Goal: Task Accomplishment & Management: Complete application form

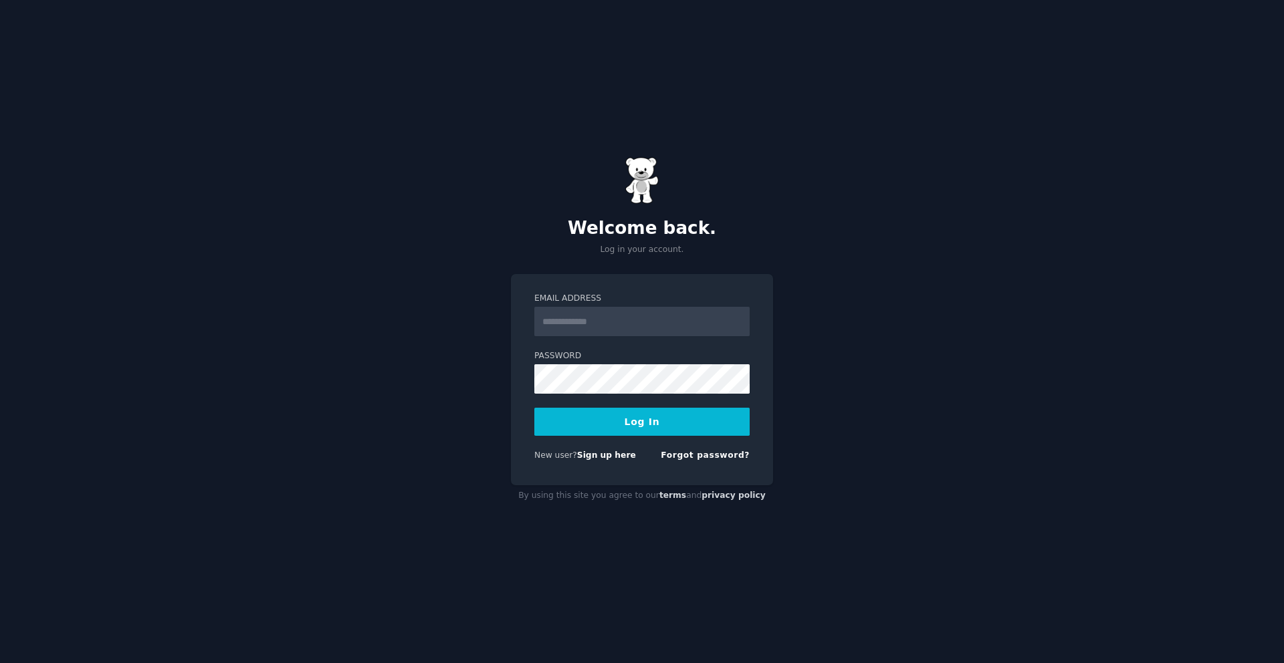
type input "**********"
click at [625, 430] on button "Log In" at bounding box center [641, 422] width 215 height 28
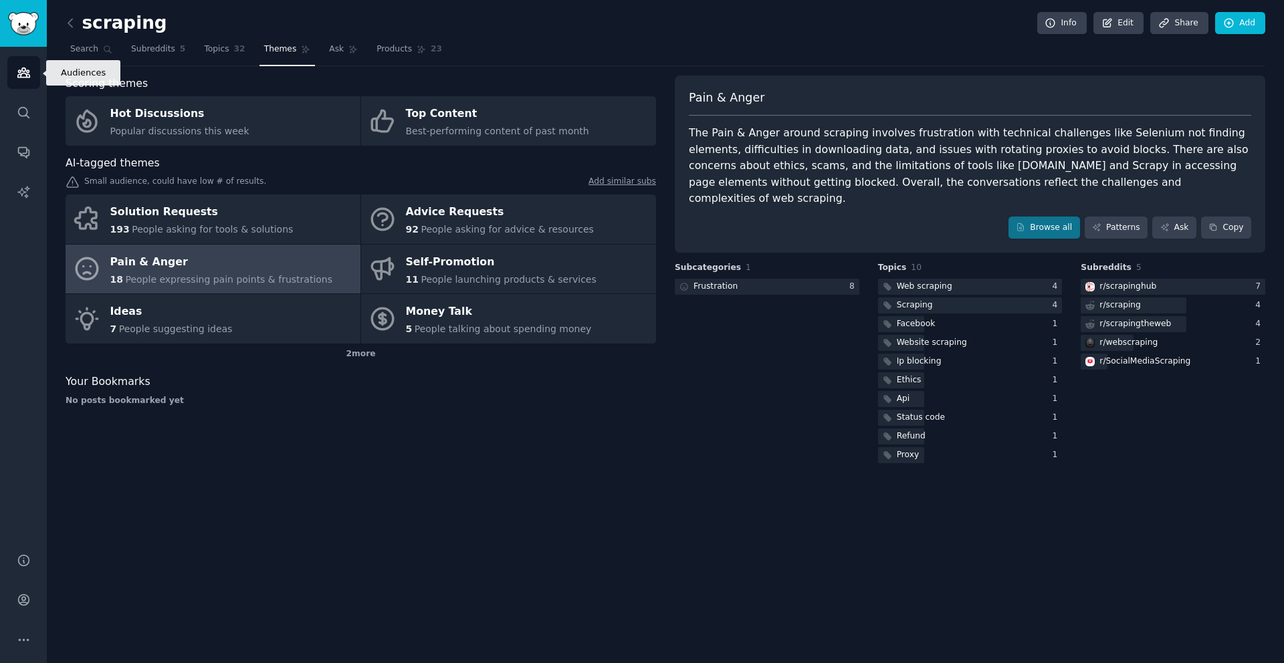
click at [31, 77] on link "Audiences" at bounding box center [23, 72] width 33 height 33
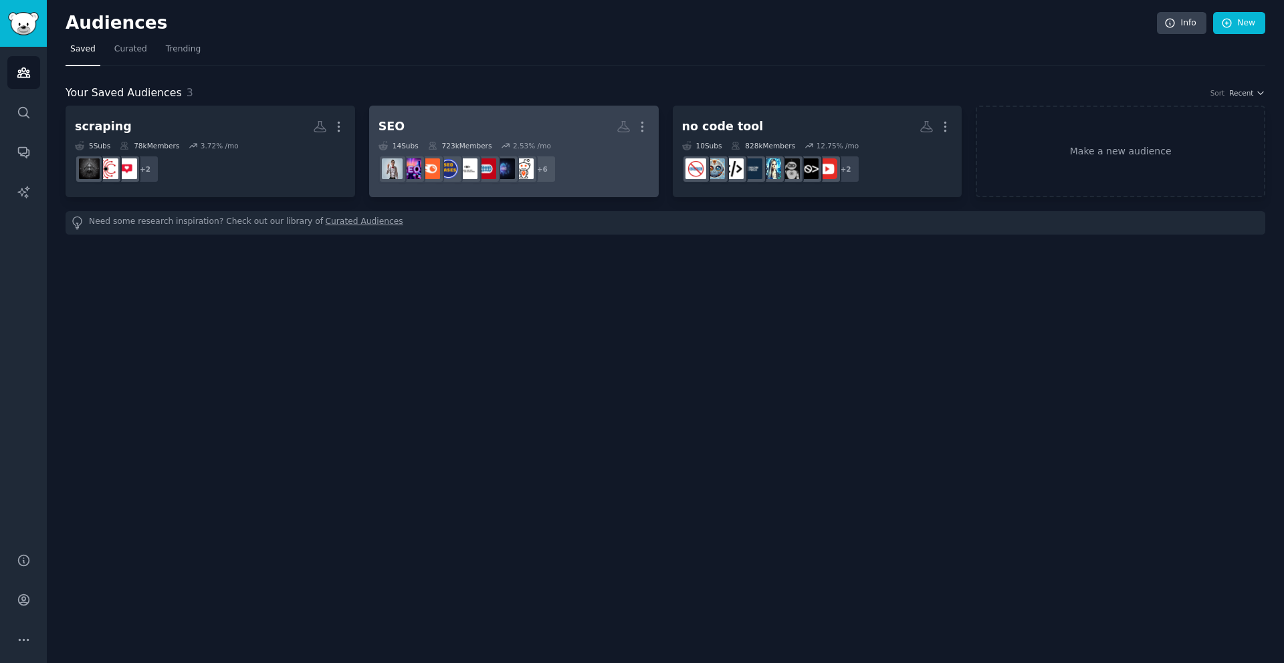
click at [576, 122] on h2 "SEO More" at bounding box center [513, 126] width 271 height 23
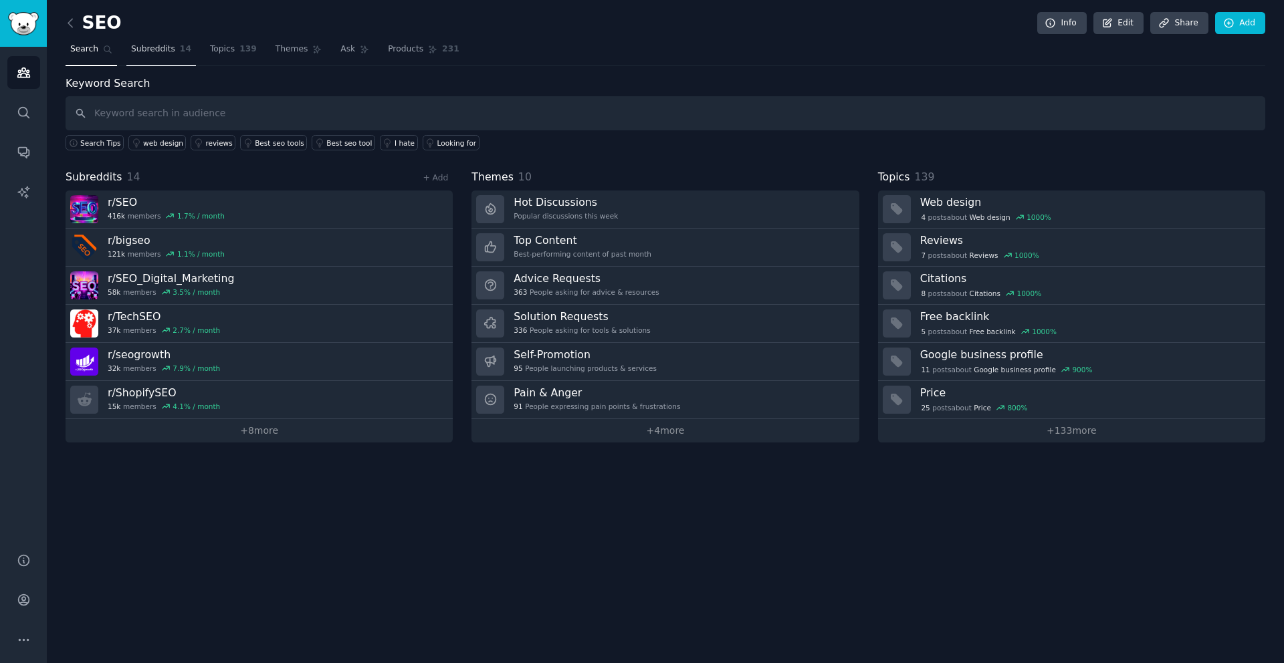
click at [171, 57] on link "Subreddits 14" at bounding box center [161, 52] width 70 height 27
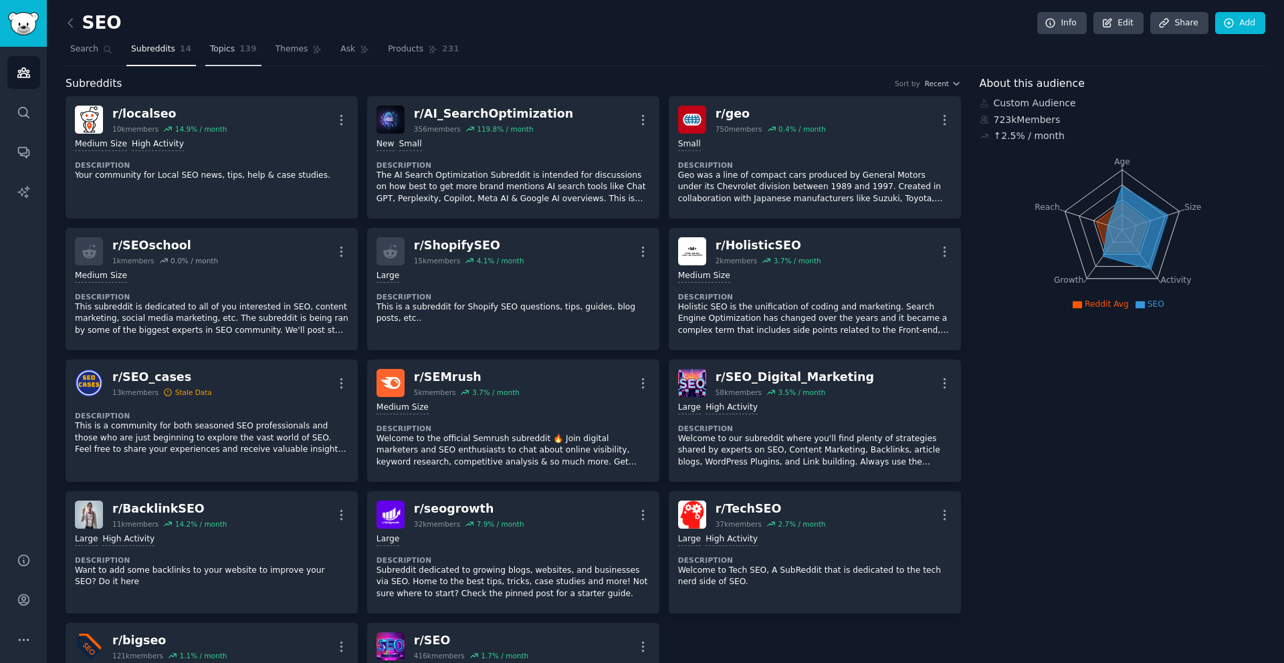
click at [229, 48] on span "Topics" at bounding box center [222, 49] width 25 height 12
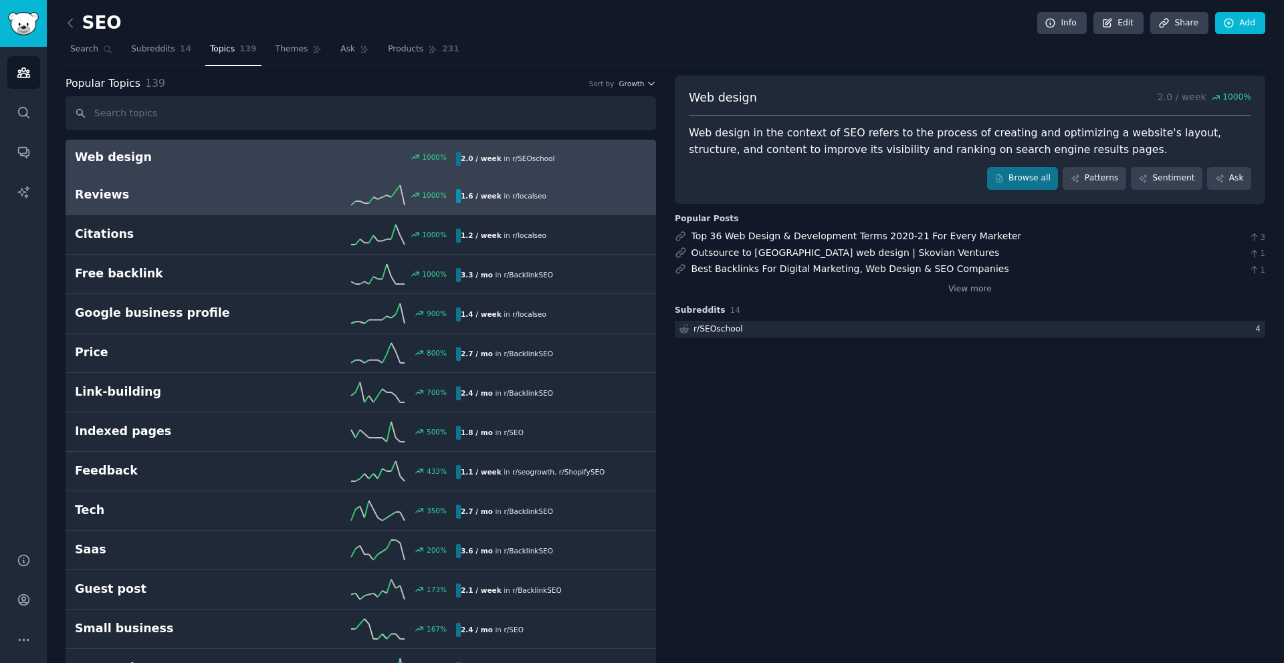
click at [263, 202] on h2 "Reviews" at bounding box center [170, 195] width 191 height 17
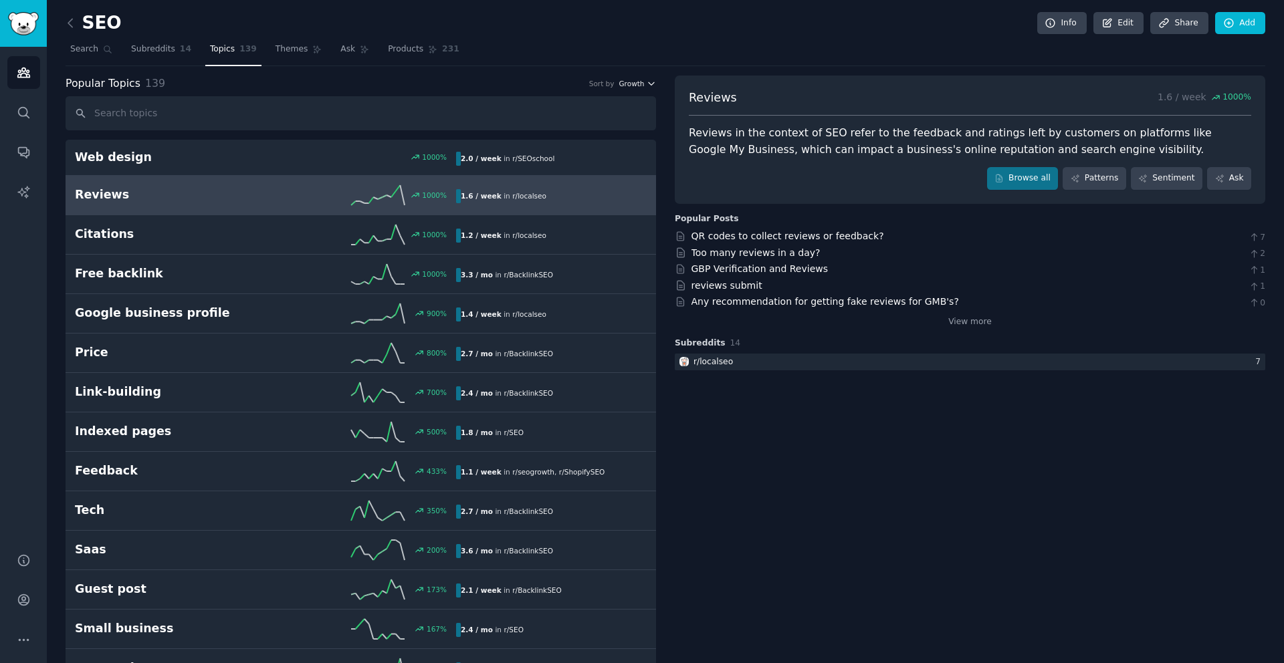
click at [647, 87] on icon "button" at bounding box center [651, 83] width 9 height 9
click at [586, 137] on div "Velocity" at bounding box center [589, 132] width 124 height 23
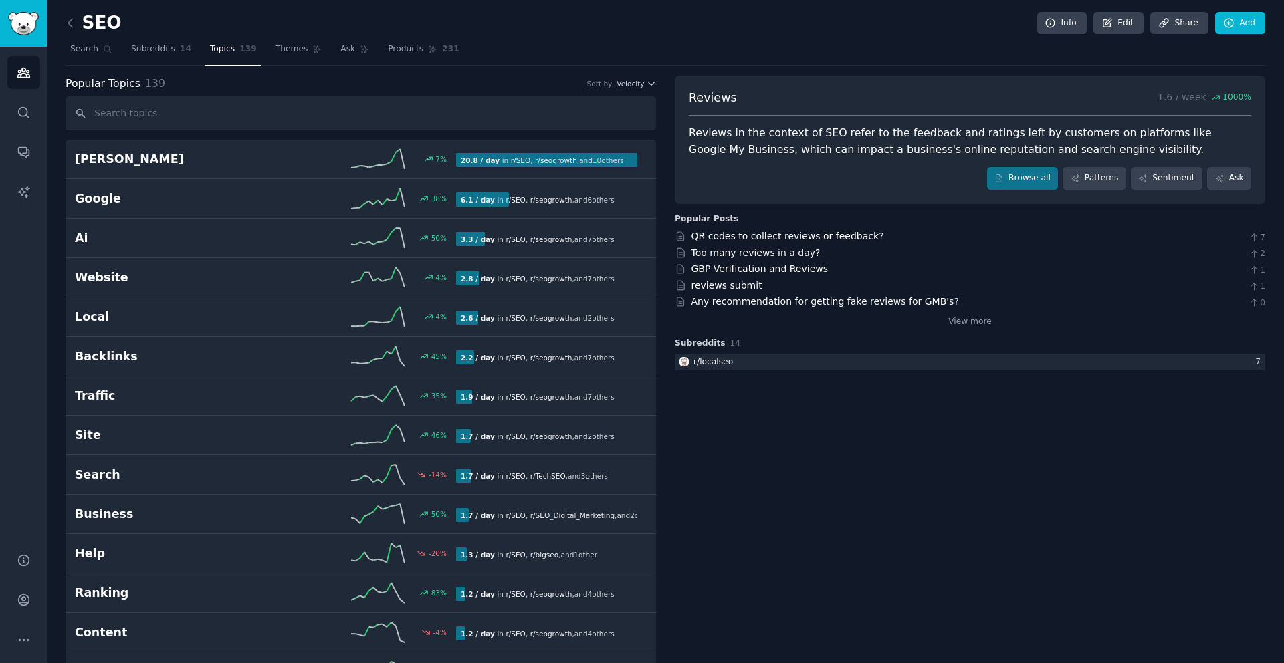
click at [635, 90] on div "Popular Topics 139 Sort by Velocity" at bounding box center [361, 84] width 590 height 17
click at [635, 88] on span "Velocity" at bounding box center [630, 83] width 27 height 9
click at [601, 108] on div "Growth" at bounding box center [589, 109] width 124 height 23
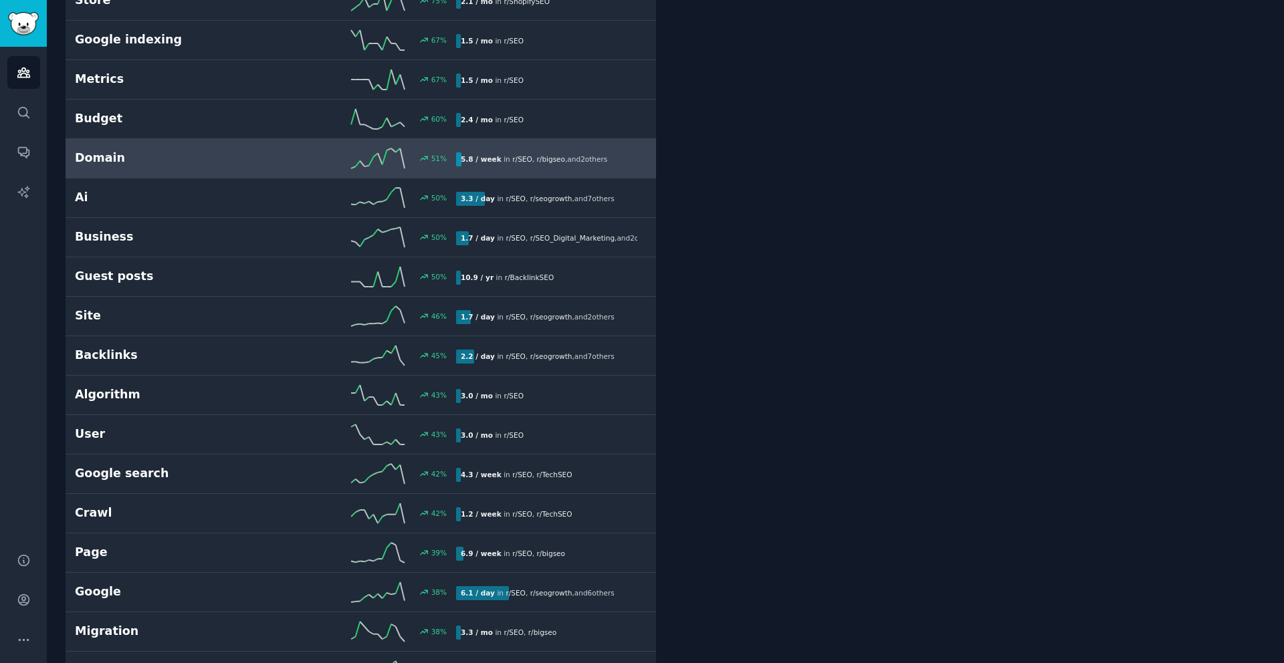
scroll to position [1161, 0]
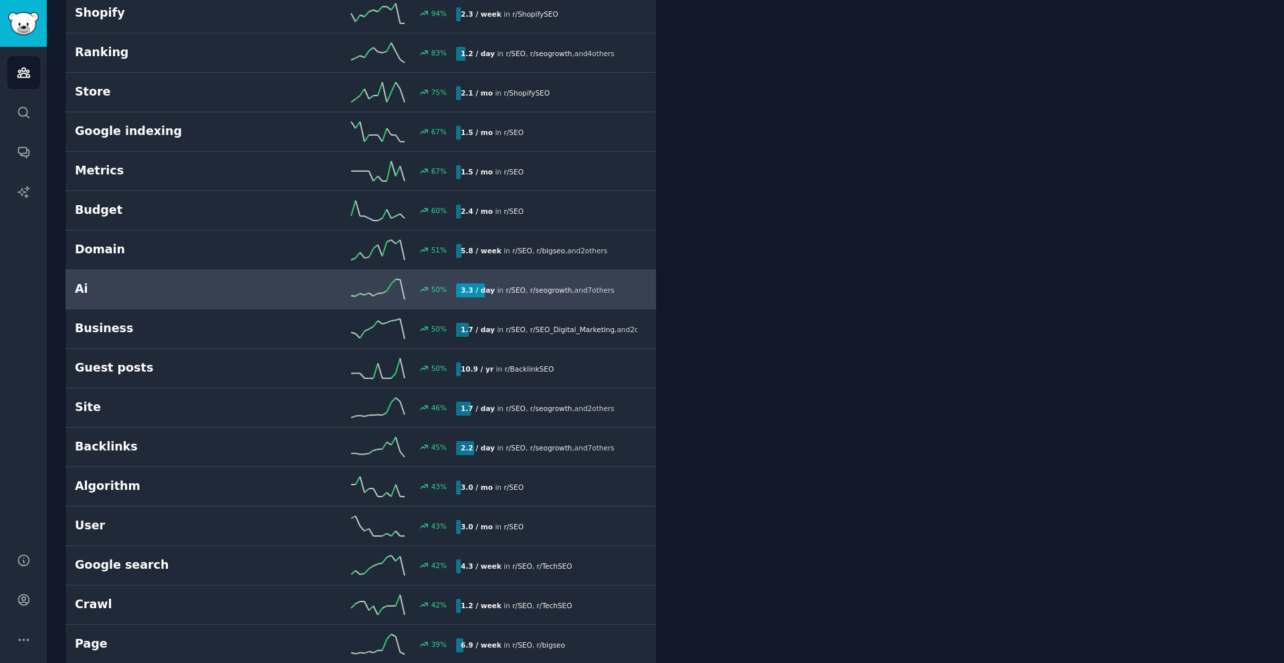
click at [247, 273] on link "Ai 50 % 3.3 / day in r/ SEO , r/ seogrowth , and 7 other s" at bounding box center [361, 289] width 590 height 39
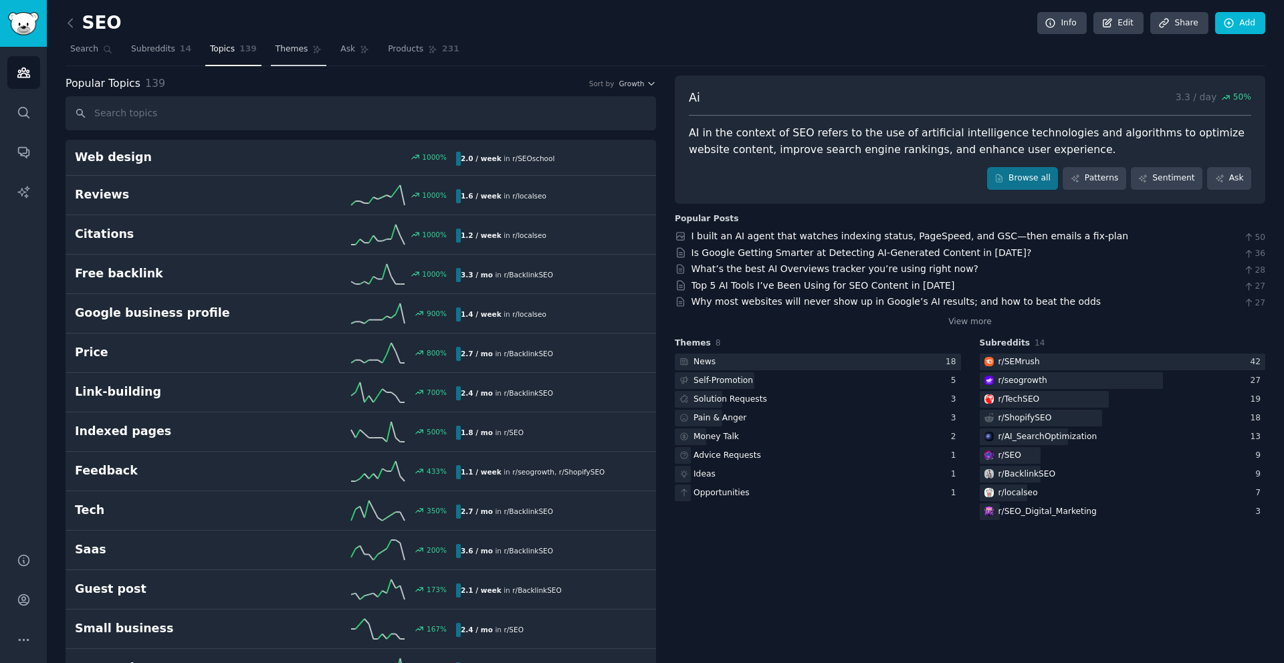
click at [294, 50] on span "Themes" at bounding box center [292, 49] width 33 height 12
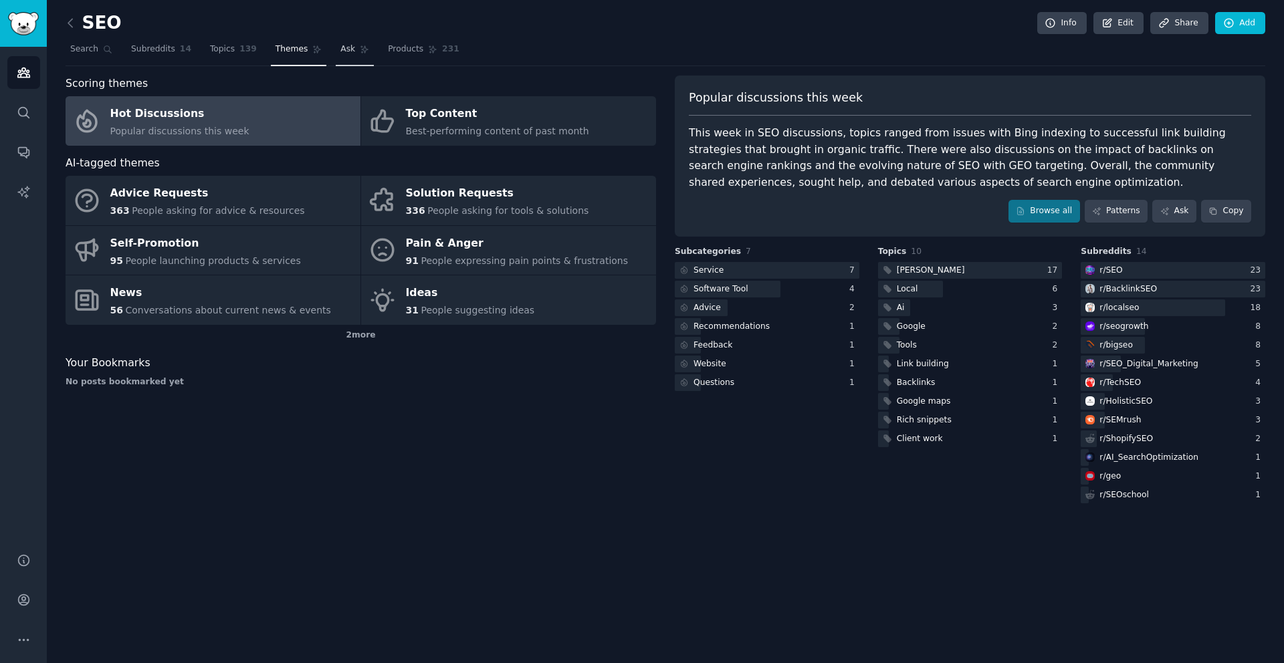
click at [347, 51] on span "Ask" at bounding box center [347, 49] width 15 height 12
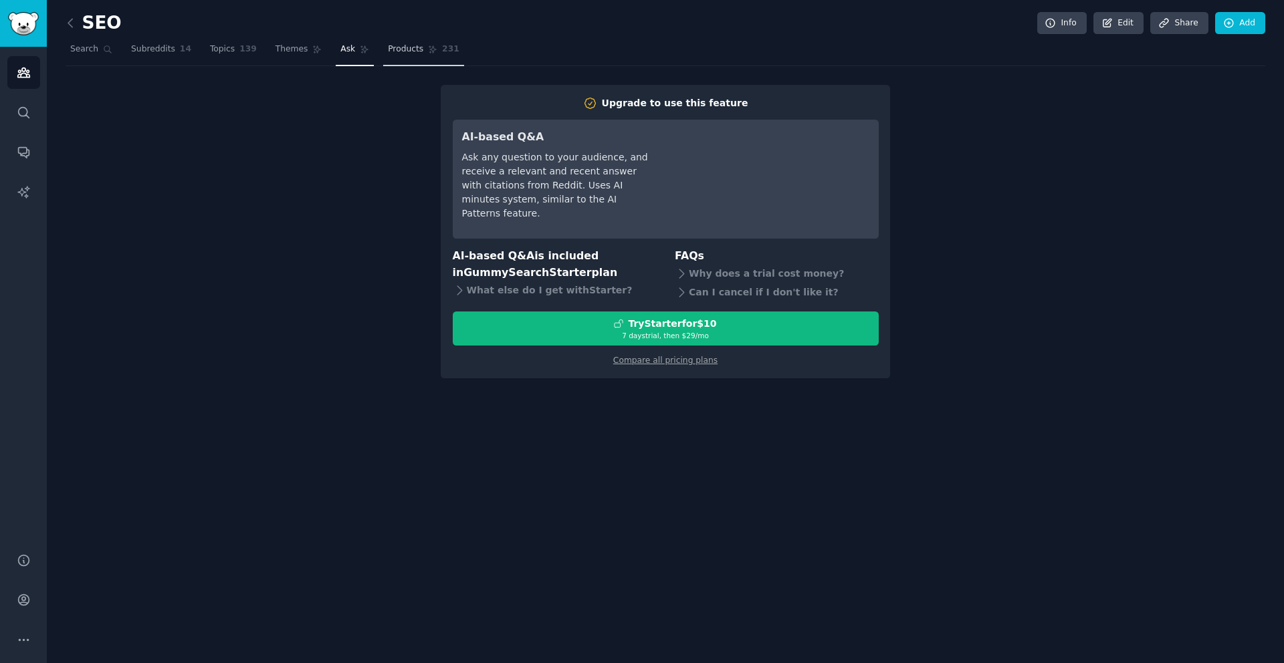
click at [414, 54] on span "Products" at bounding box center [405, 49] width 35 height 12
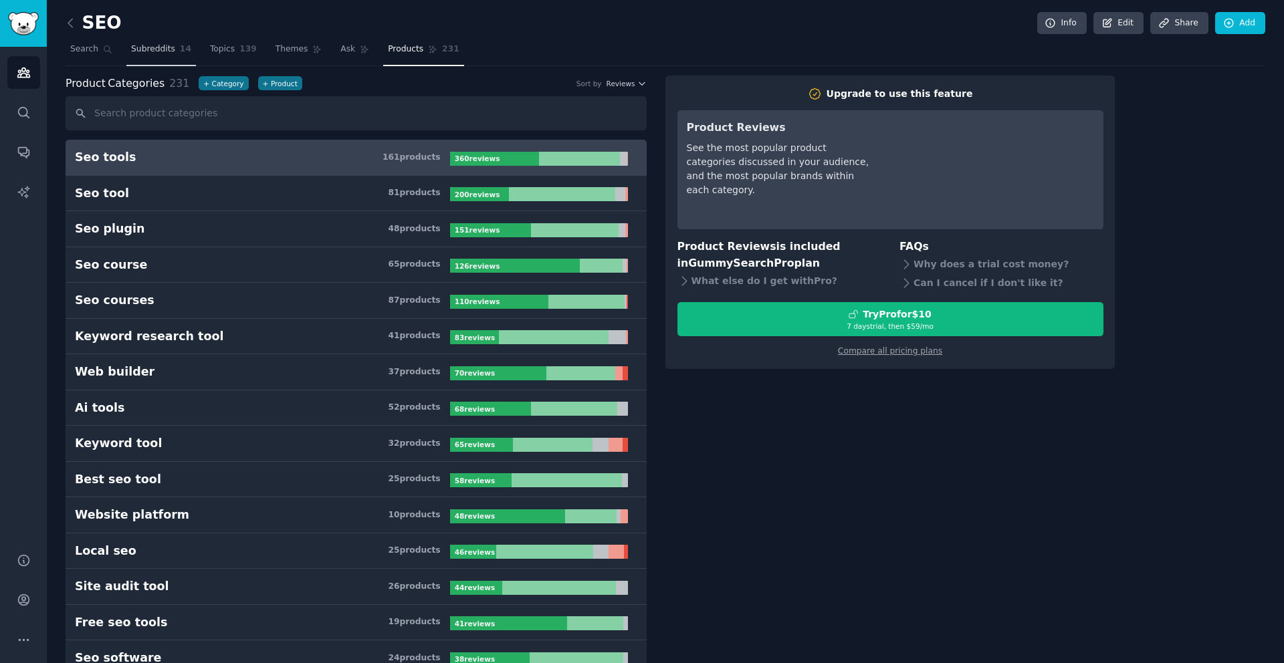
click at [159, 48] on span "Subreddits" at bounding box center [153, 49] width 44 height 12
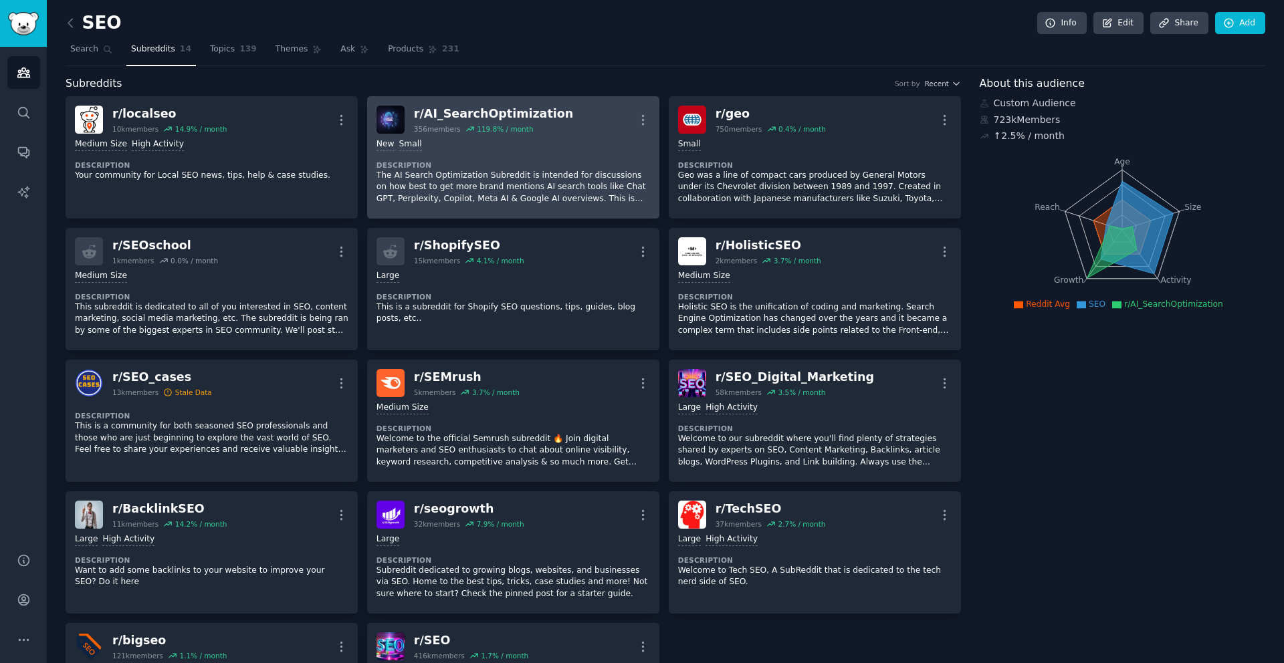
click at [494, 112] on div "r/ AI_SearchOptimization" at bounding box center [493, 114] width 159 height 17
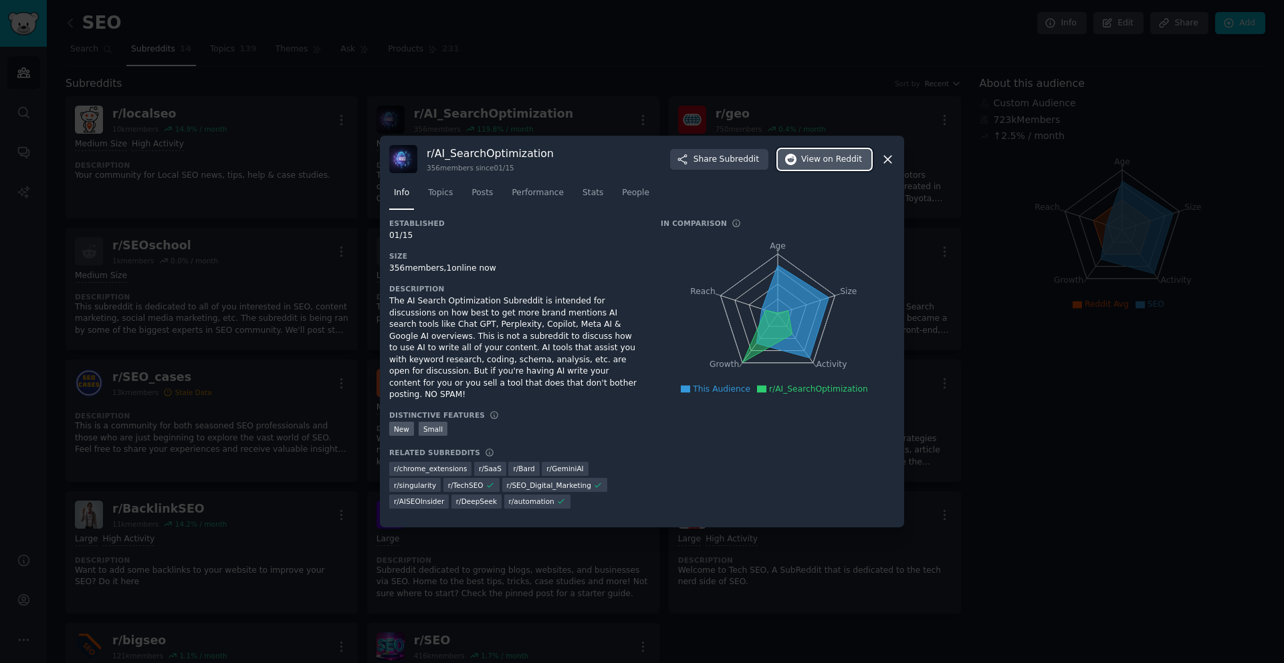
click at [818, 165] on span "View on Reddit" at bounding box center [831, 160] width 61 height 12
click at [891, 166] on icon at bounding box center [888, 159] width 14 height 14
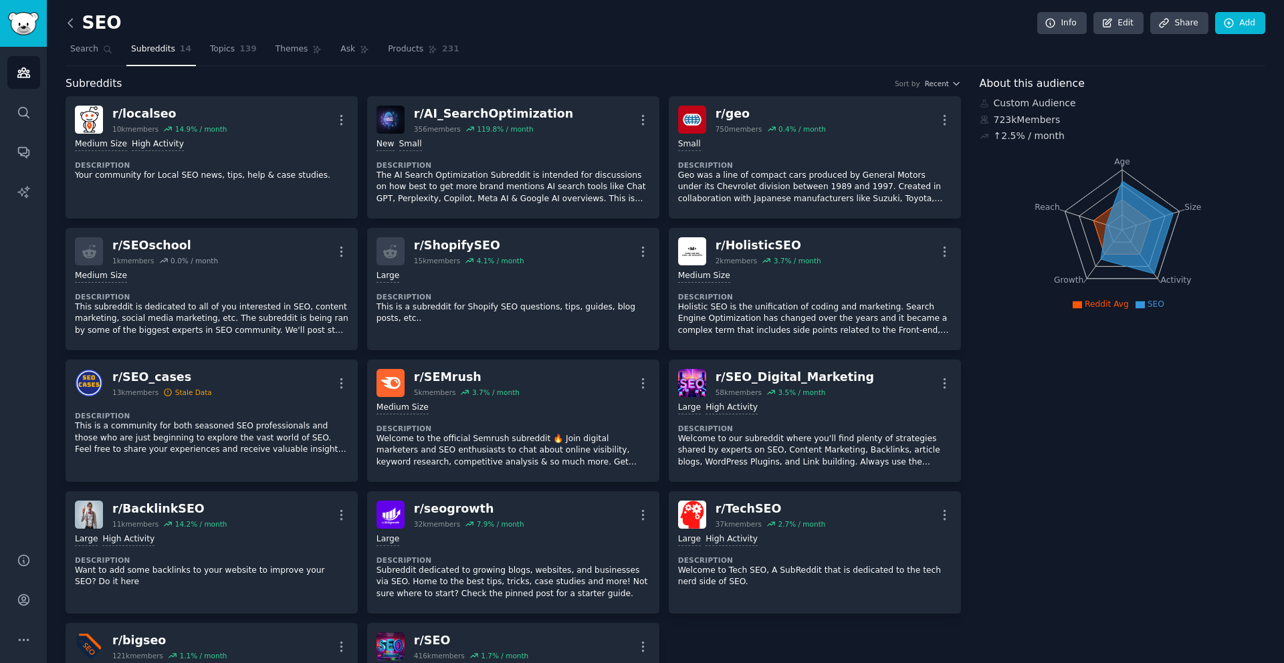
click at [77, 19] on icon at bounding box center [71, 23] width 14 height 14
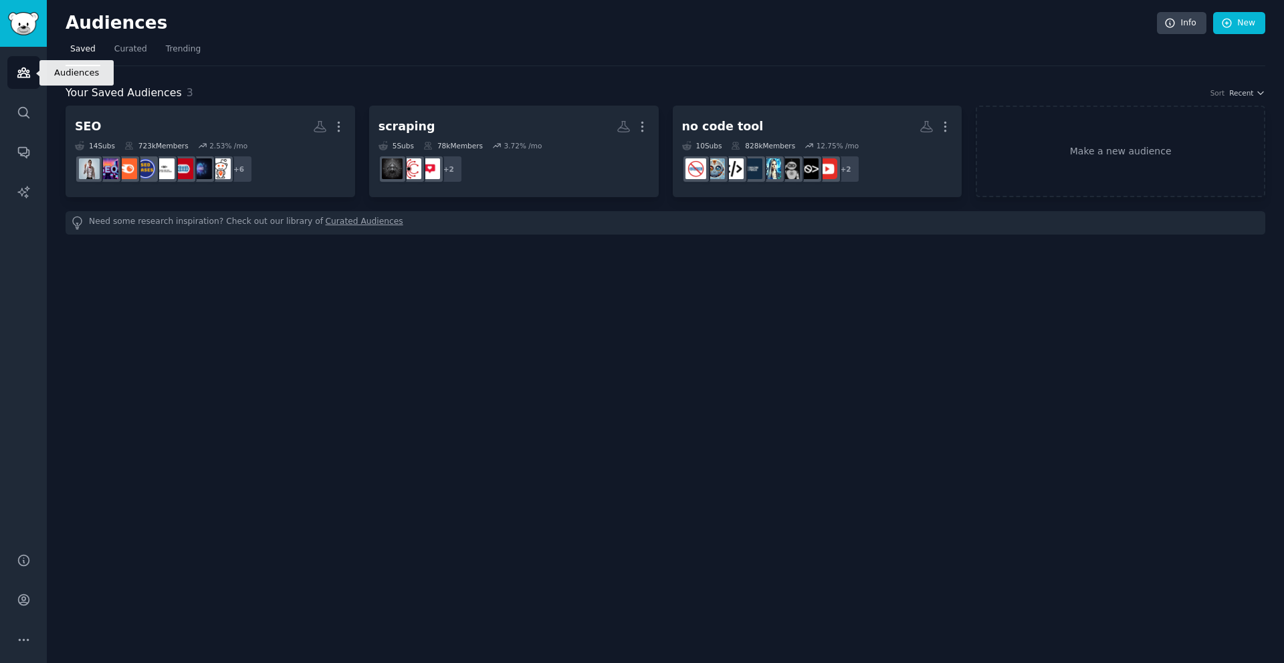
click at [31, 72] on link "Audiences" at bounding box center [23, 72] width 33 height 33
click at [17, 120] on link "Search" at bounding box center [23, 112] width 33 height 33
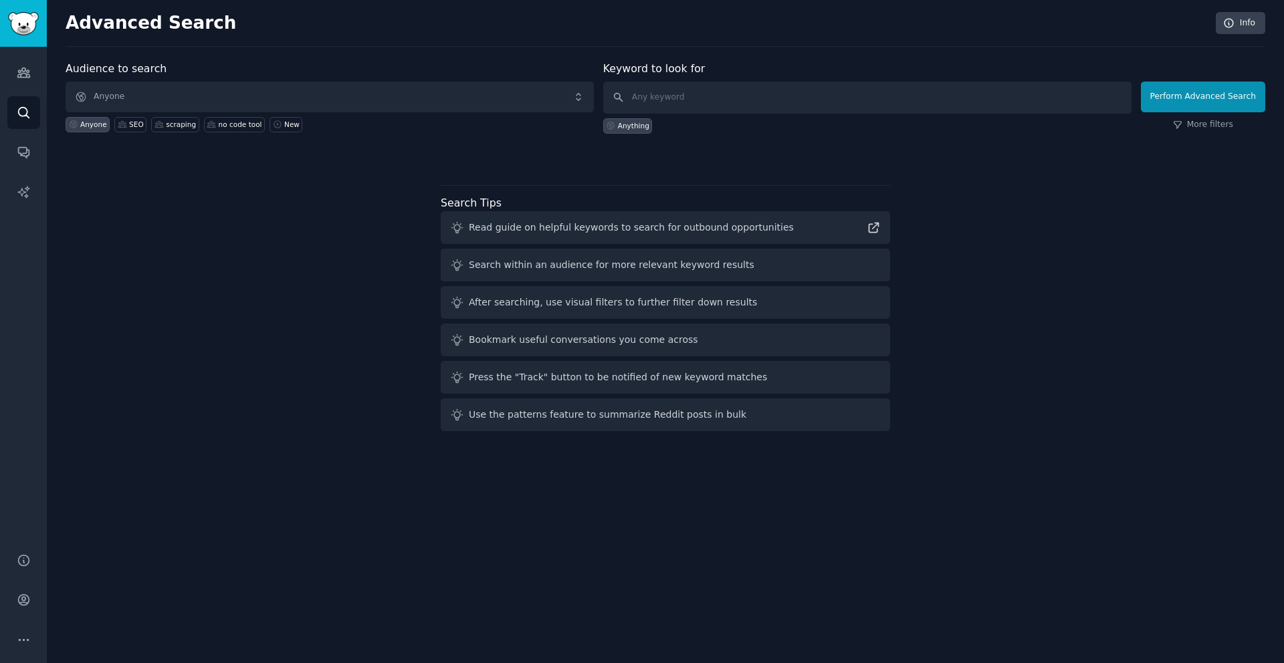
click at [300, 131] on div "Anyone SEO scraping no code tool New" at bounding box center [330, 122] width 528 height 20
click at [297, 131] on link "New" at bounding box center [285, 124] width 33 height 15
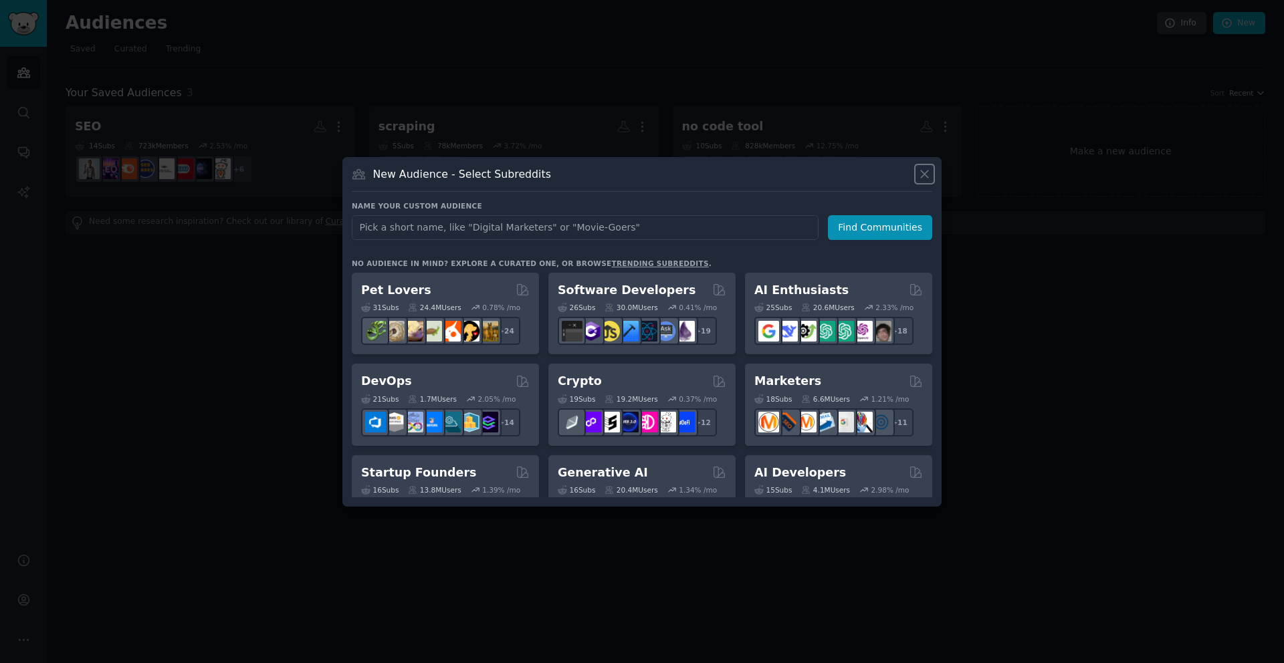
click at [927, 177] on icon at bounding box center [924, 174] width 7 height 7
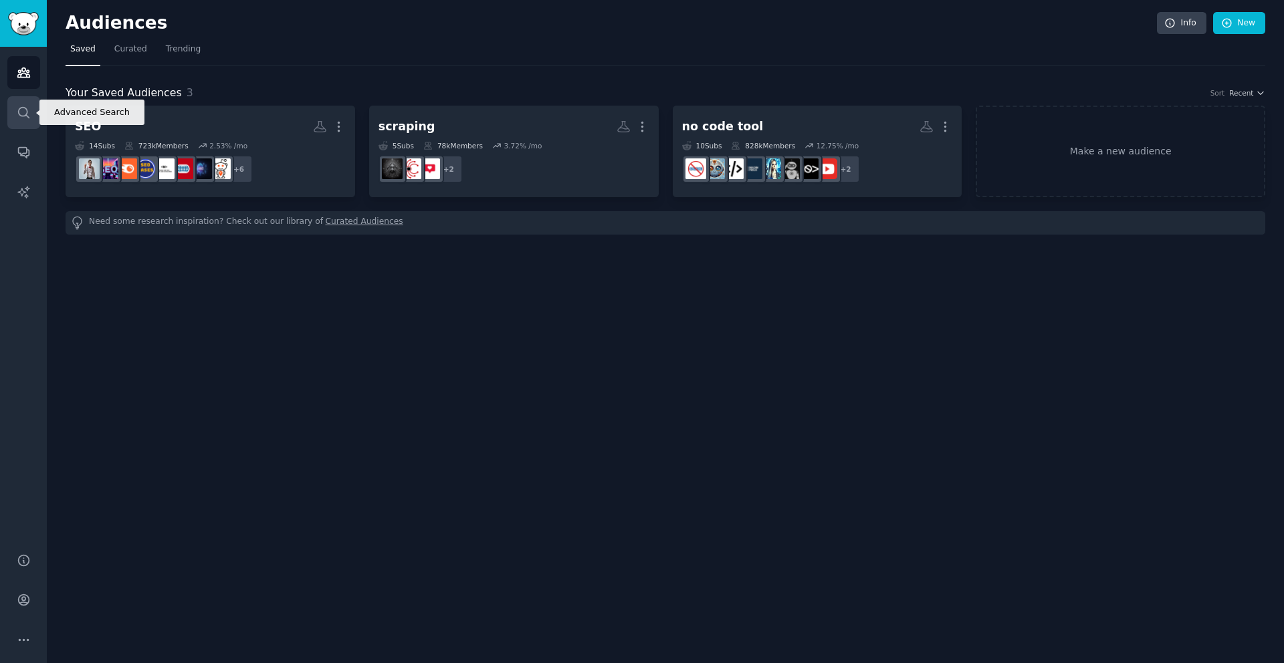
click at [34, 117] on link "Search" at bounding box center [23, 112] width 33 height 33
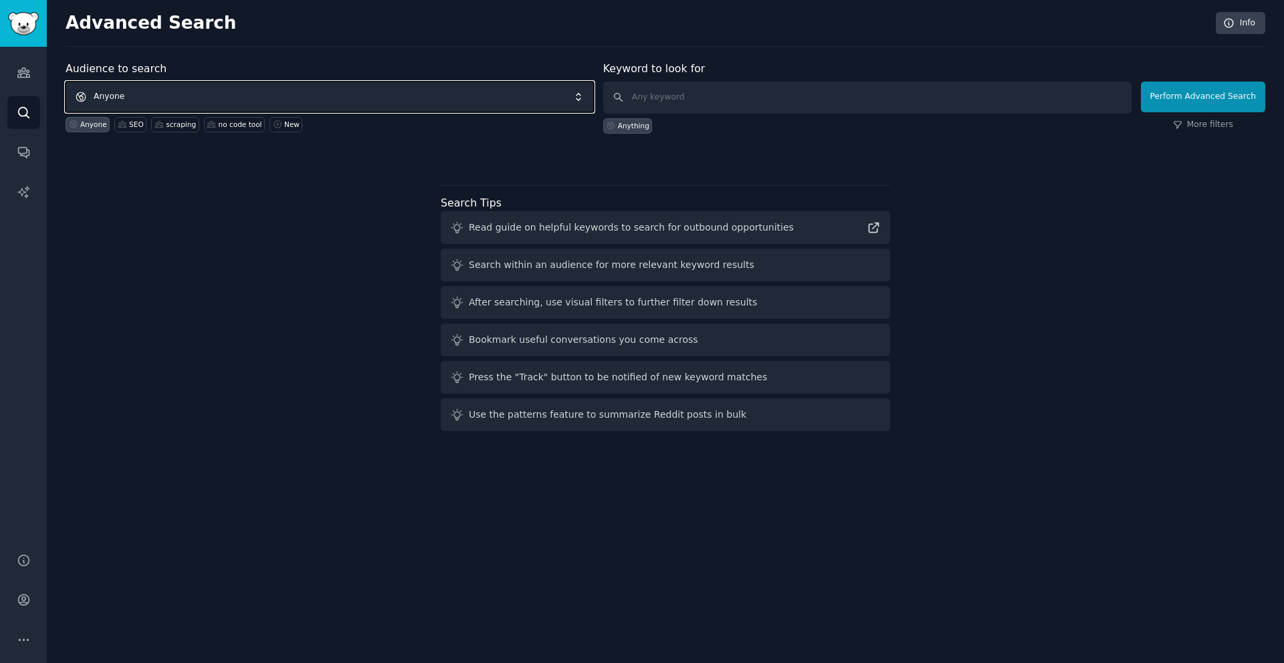
click at [165, 101] on span "Anyone" at bounding box center [330, 97] width 528 height 31
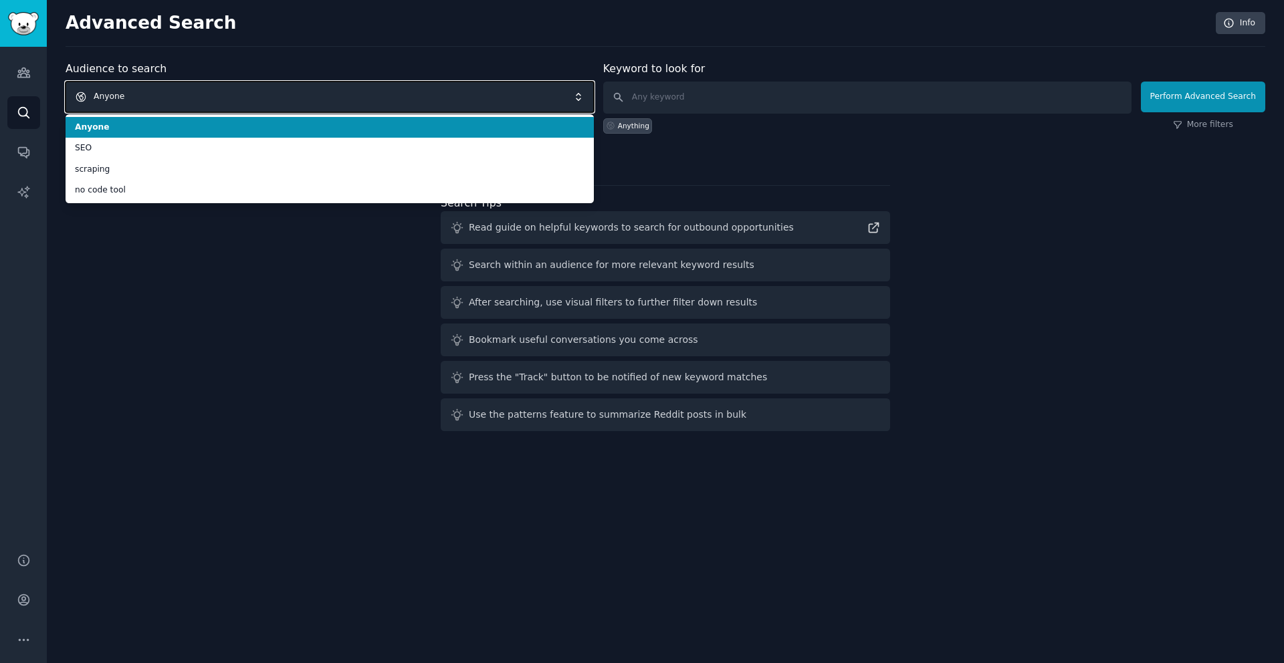
click at [185, 94] on span "Anyone" at bounding box center [330, 97] width 528 height 31
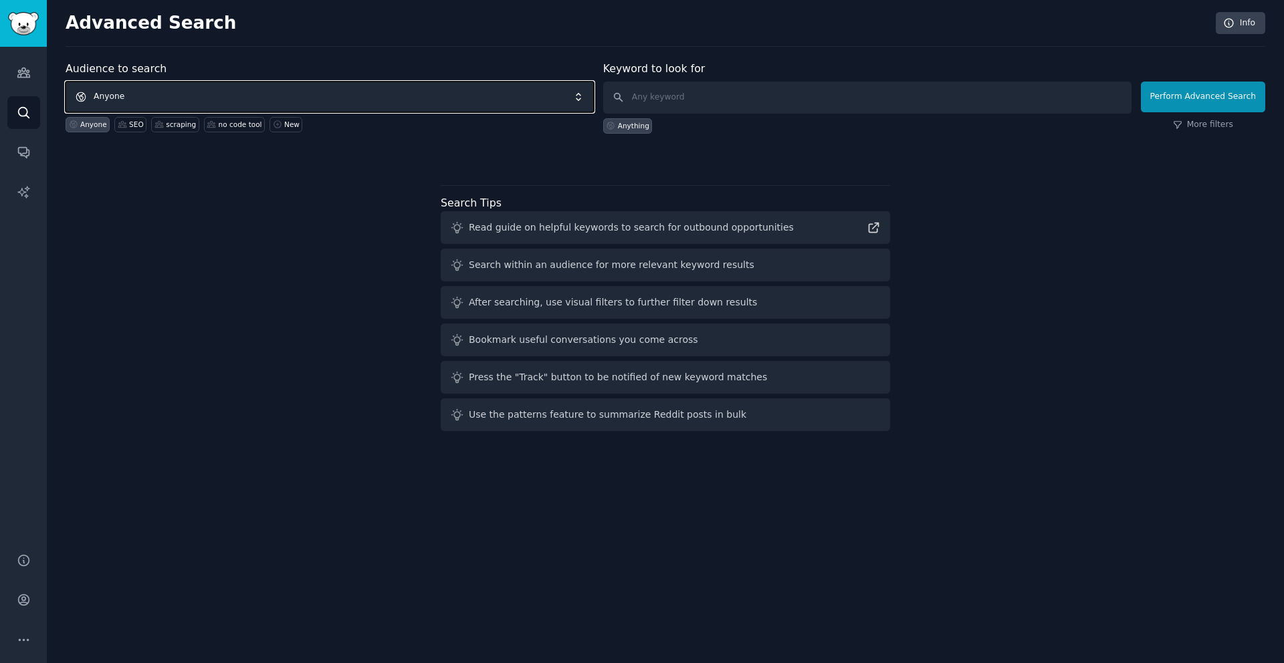
click at [173, 102] on span "Anyone" at bounding box center [330, 97] width 528 height 31
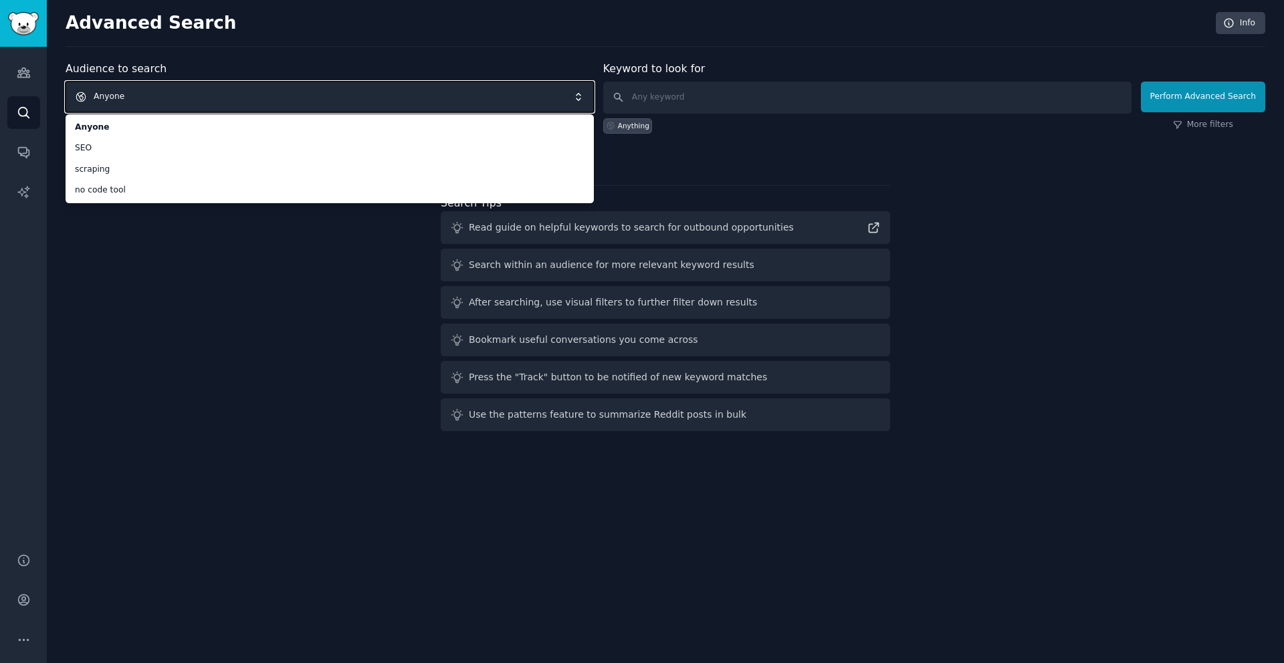
drag, startPoint x: 207, startPoint y: 87, endPoint x: 241, endPoint y: 104, distance: 38.6
click at [207, 87] on span "Anyone" at bounding box center [330, 97] width 528 height 31
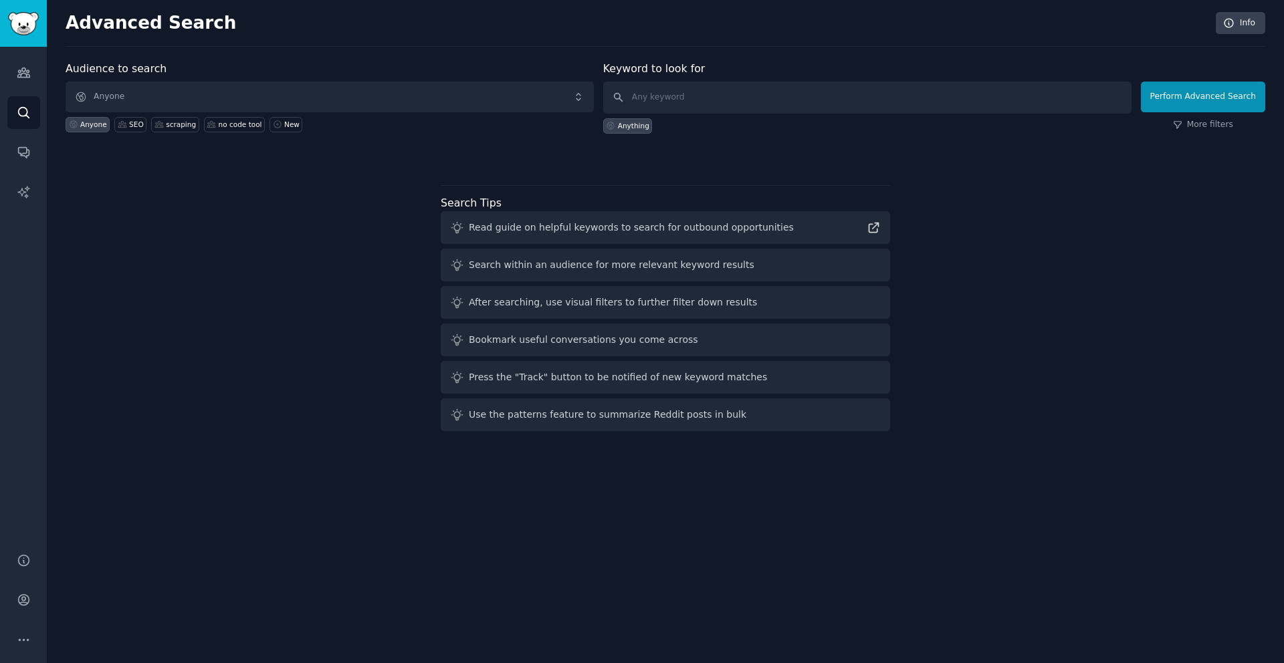
click at [299, 126] on div "Anyone SEO scraping no code tool New" at bounding box center [330, 122] width 528 height 20
click at [294, 127] on div "New" at bounding box center [291, 124] width 15 height 9
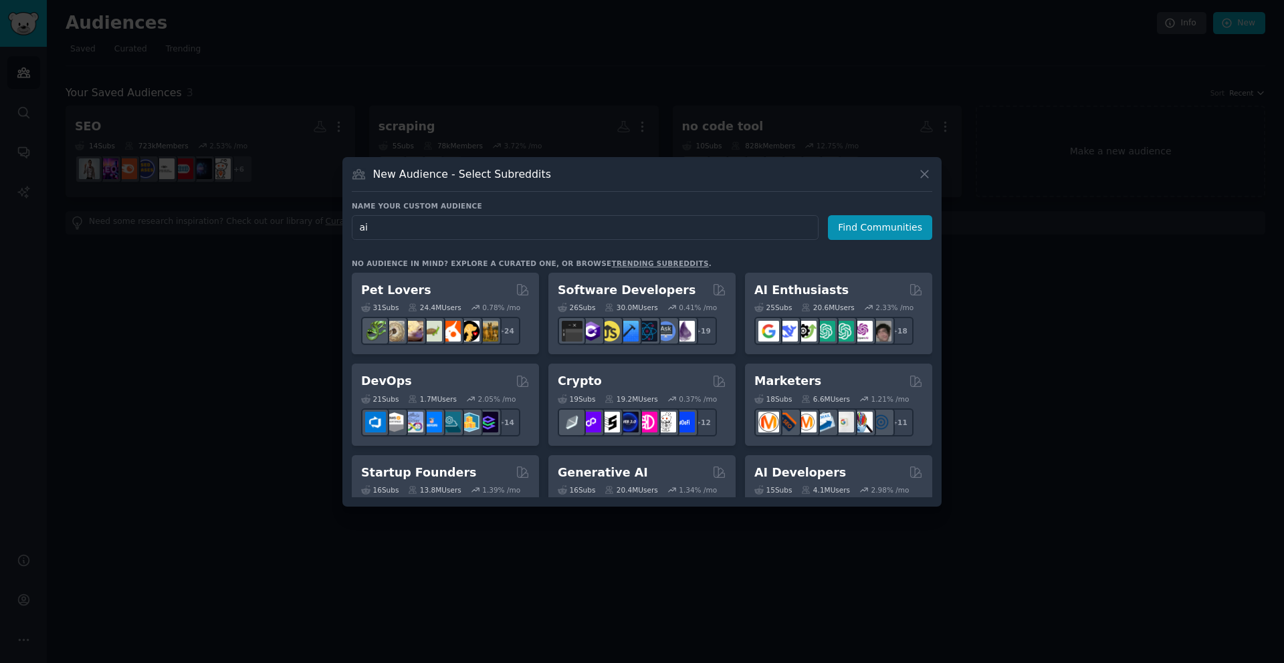
type input "a"
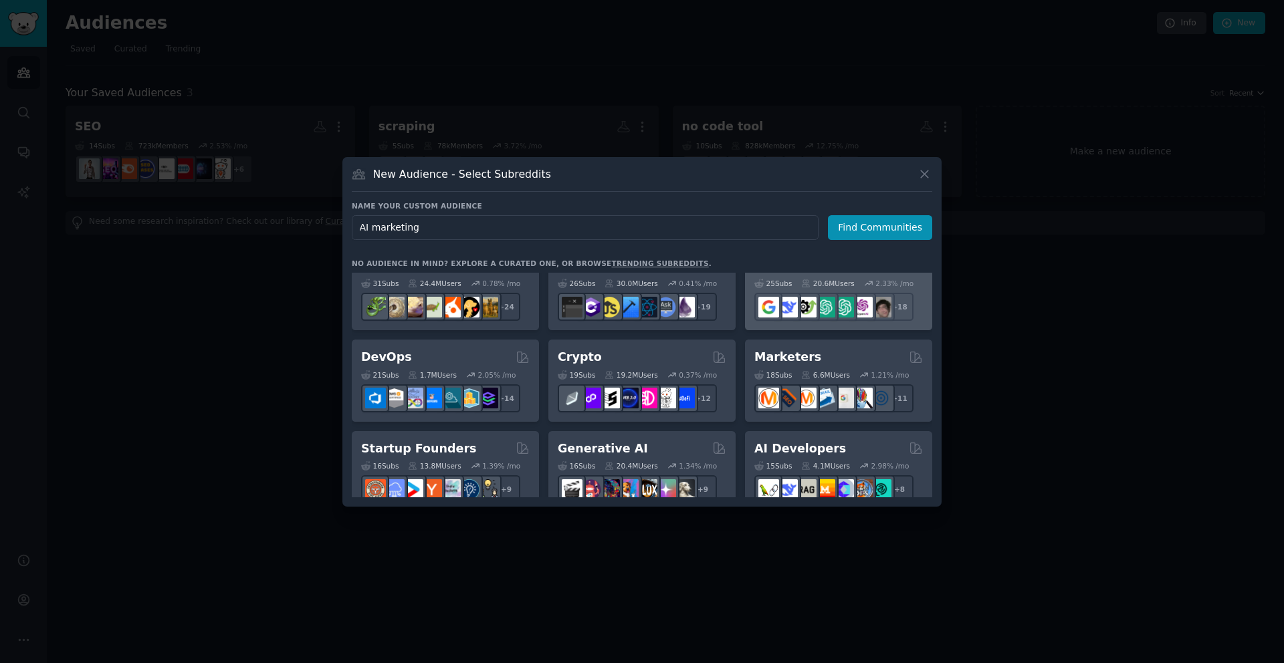
scroll to position [30, 0]
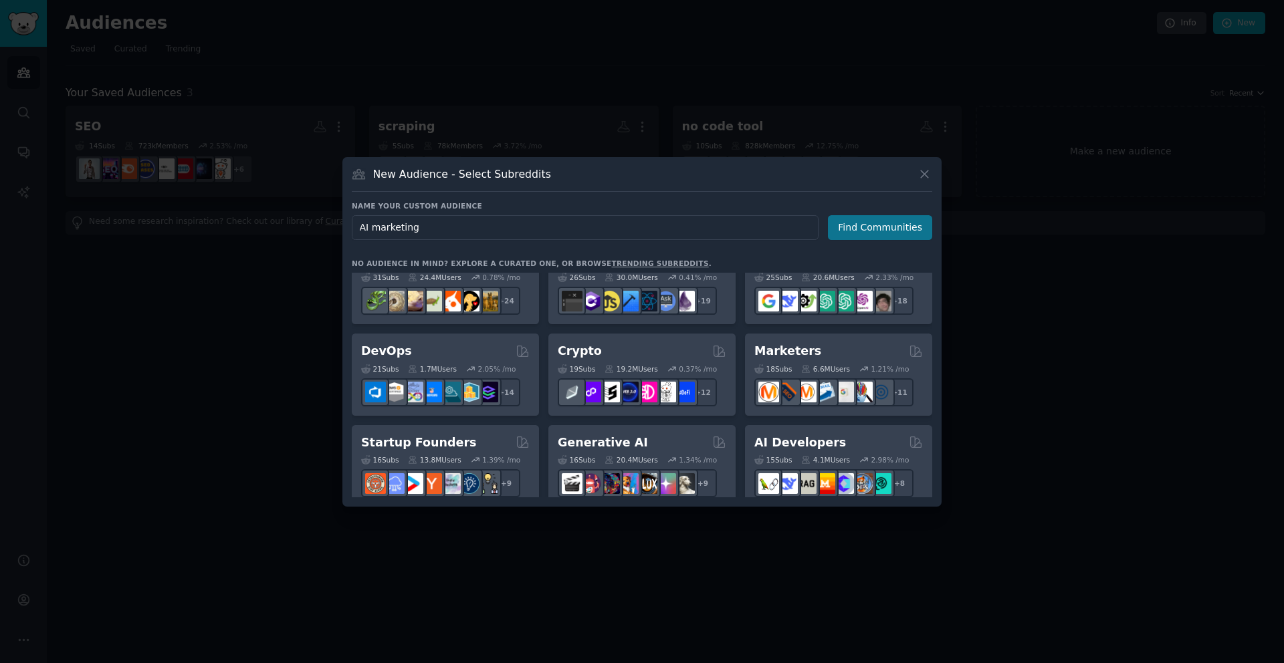
type input "AI marketing"
click at [876, 237] on button "Find Communities" at bounding box center [880, 227] width 104 height 25
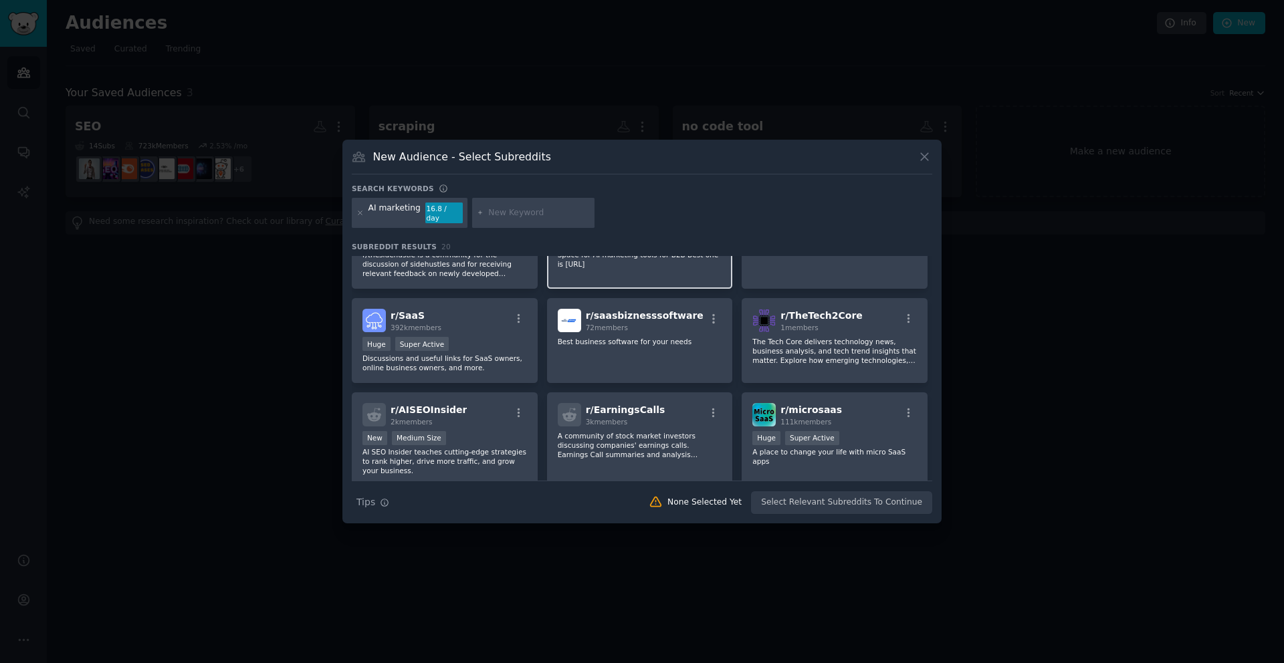
scroll to position [393, 0]
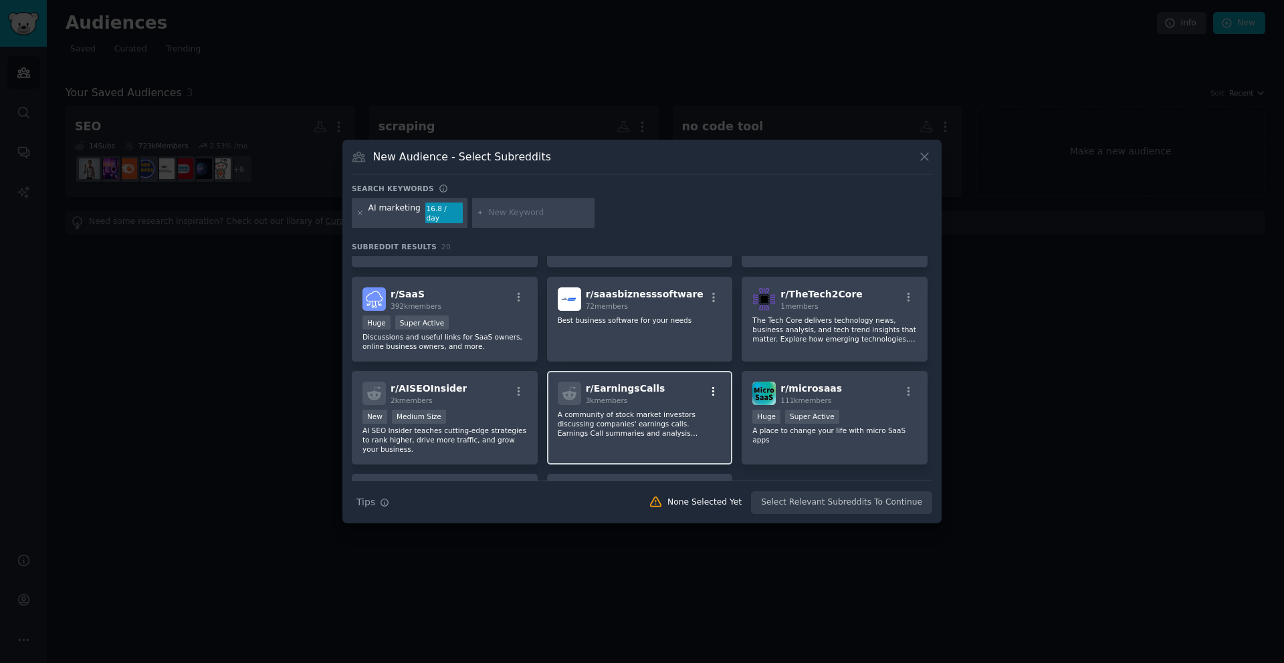
click at [718, 387] on button "button" at bounding box center [714, 392] width 17 height 12
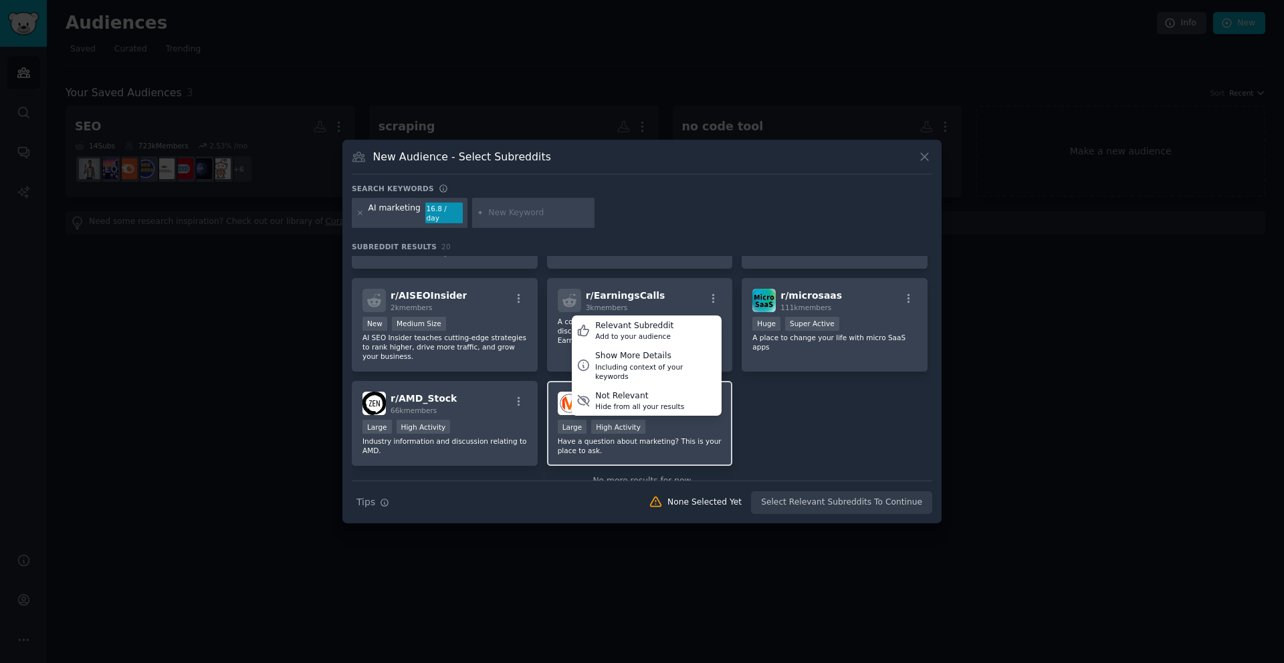
scroll to position [485, 0]
click at [649, 403] on div "Hide from all your results" at bounding box center [639, 407] width 89 height 9
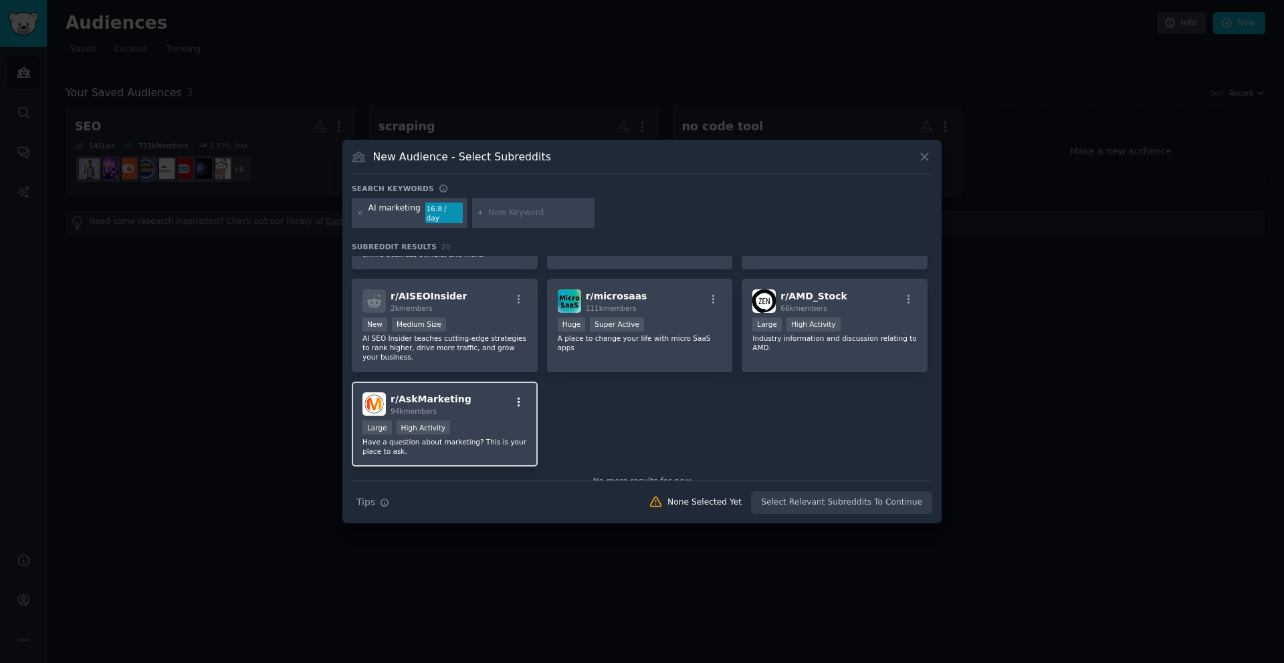
click at [519, 397] on icon "button" at bounding box center [519, 403] width 12 height 12
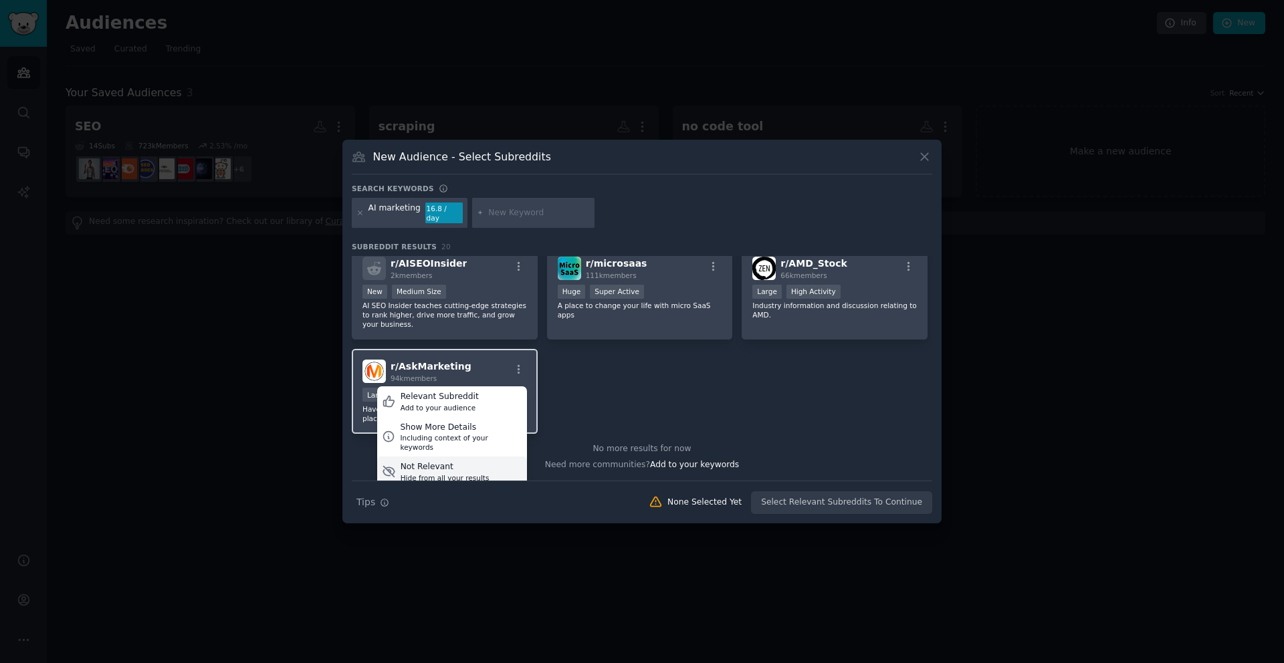
click at [481, 461] on div "Not Relevant" at bounding box center [445, 467] width 89 height 12
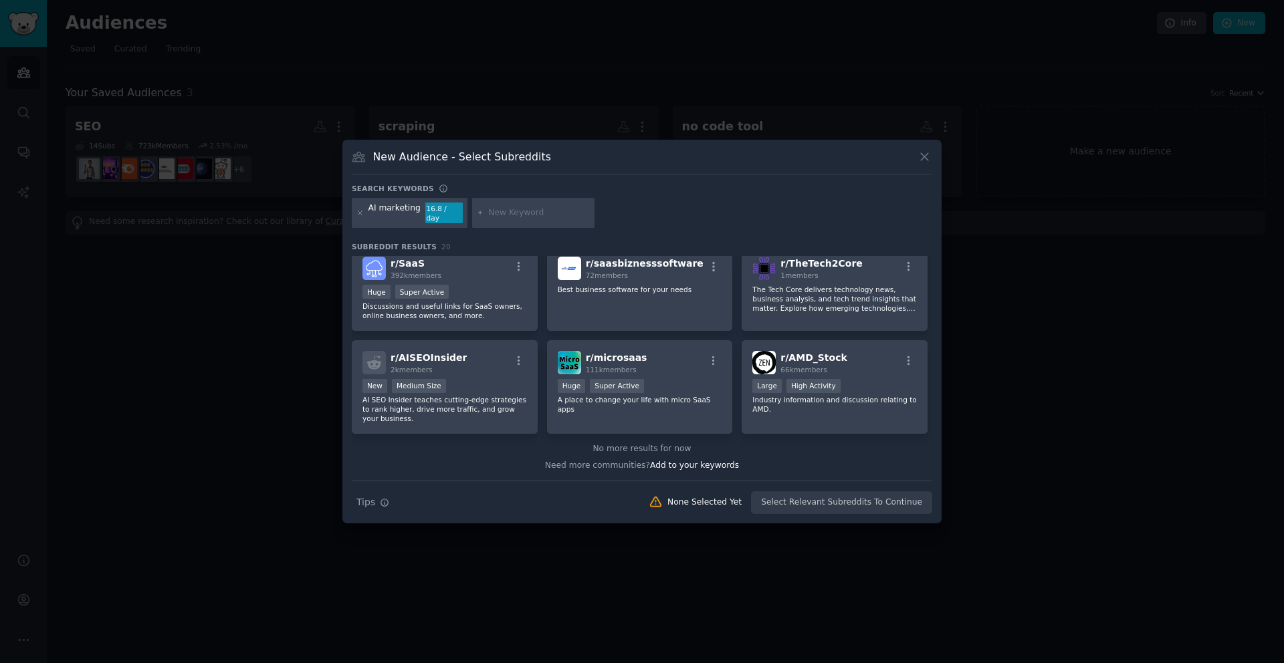
scroll to position [423, 0]
click at [903, 355] on icon "button" at bounding box center [909, 361] width 12 height 12
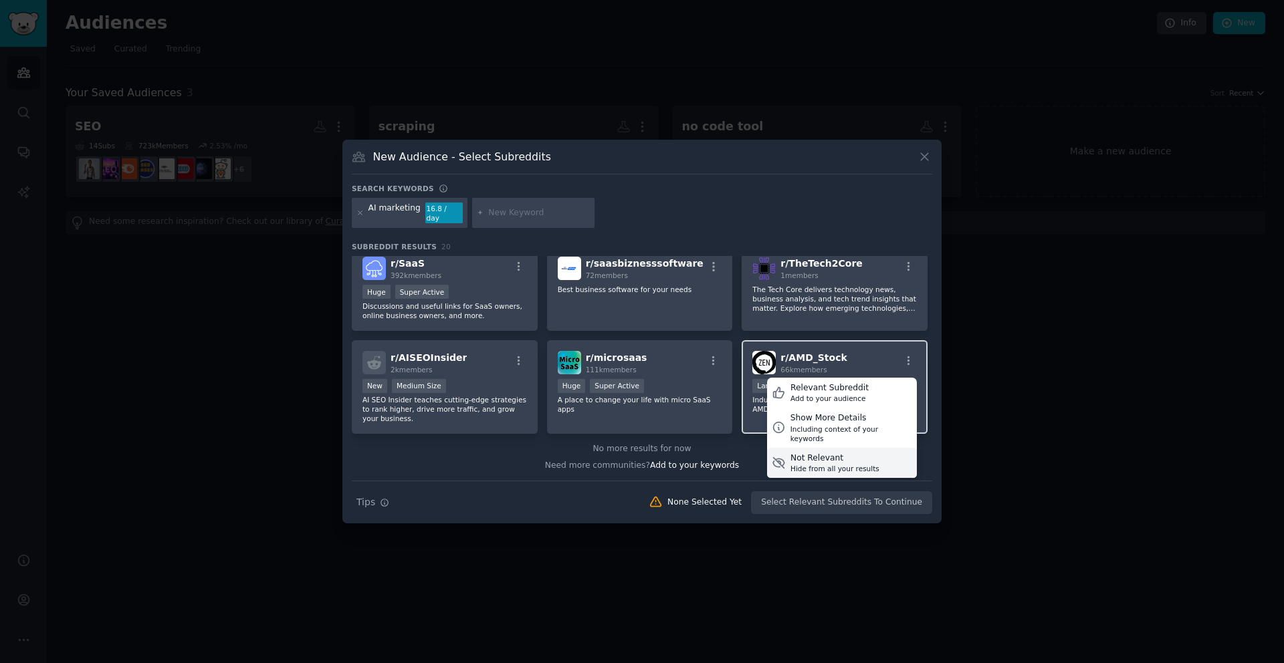
click at [807, 464] on div "Hide from all your results" at bounding box center [834, 468] width 89 height 9
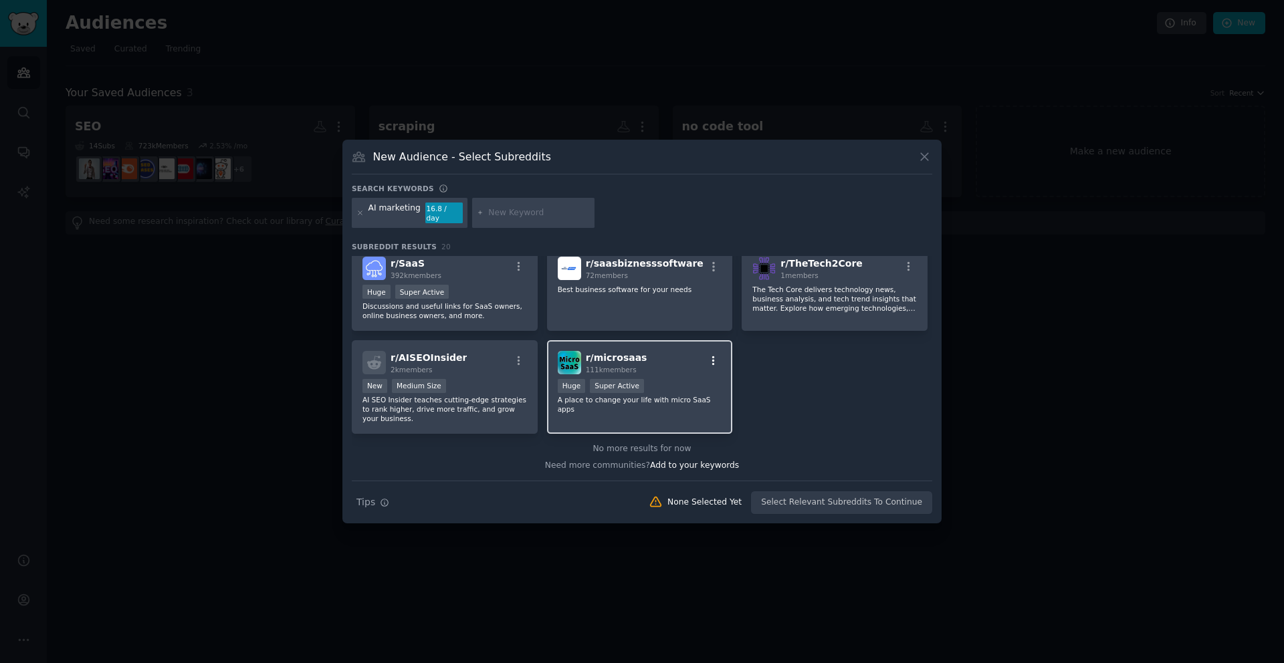
click at [716, 355] on icon "button" at bounding box center [714, 361] width 12 height 12
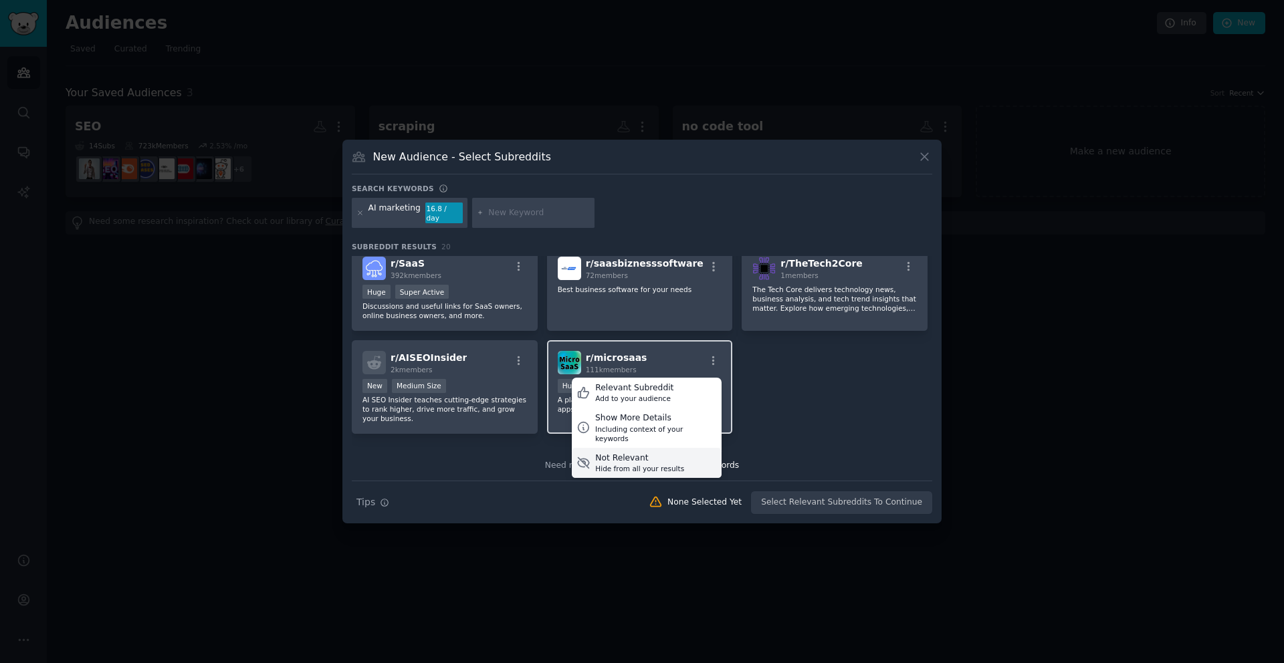
click at [671, 453] on div "Not Relevant" at bounding box center [639, 459] width 89 height 12
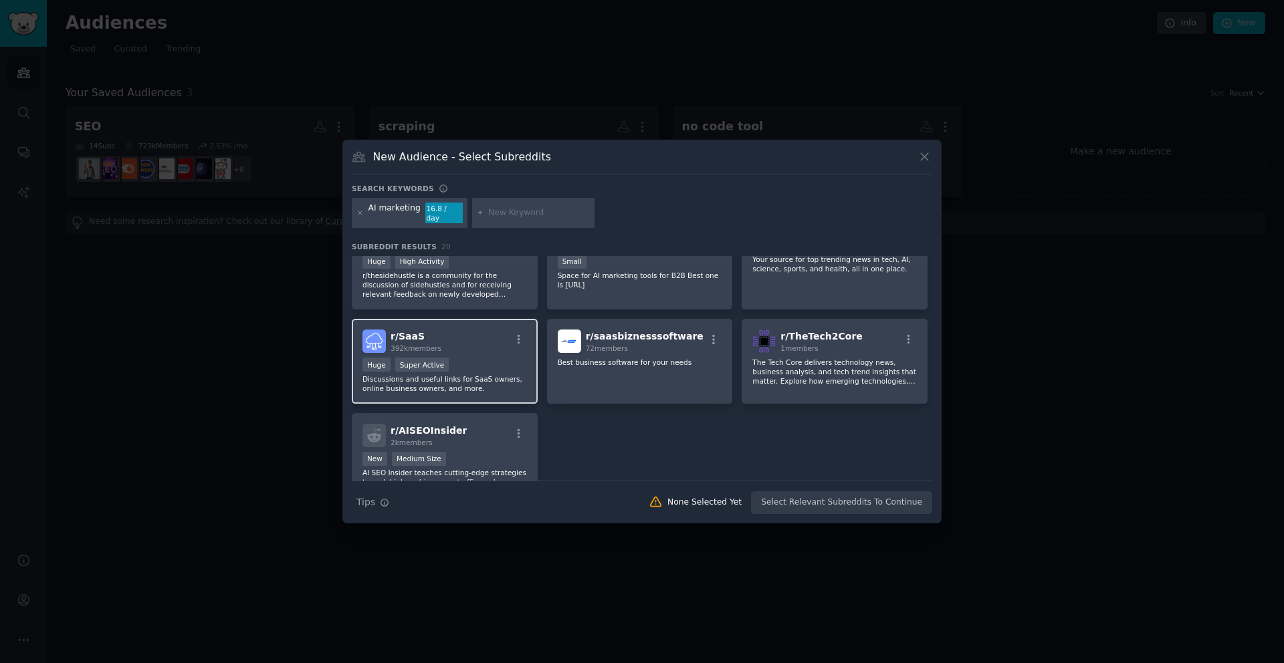
scroll to position [338, 0]
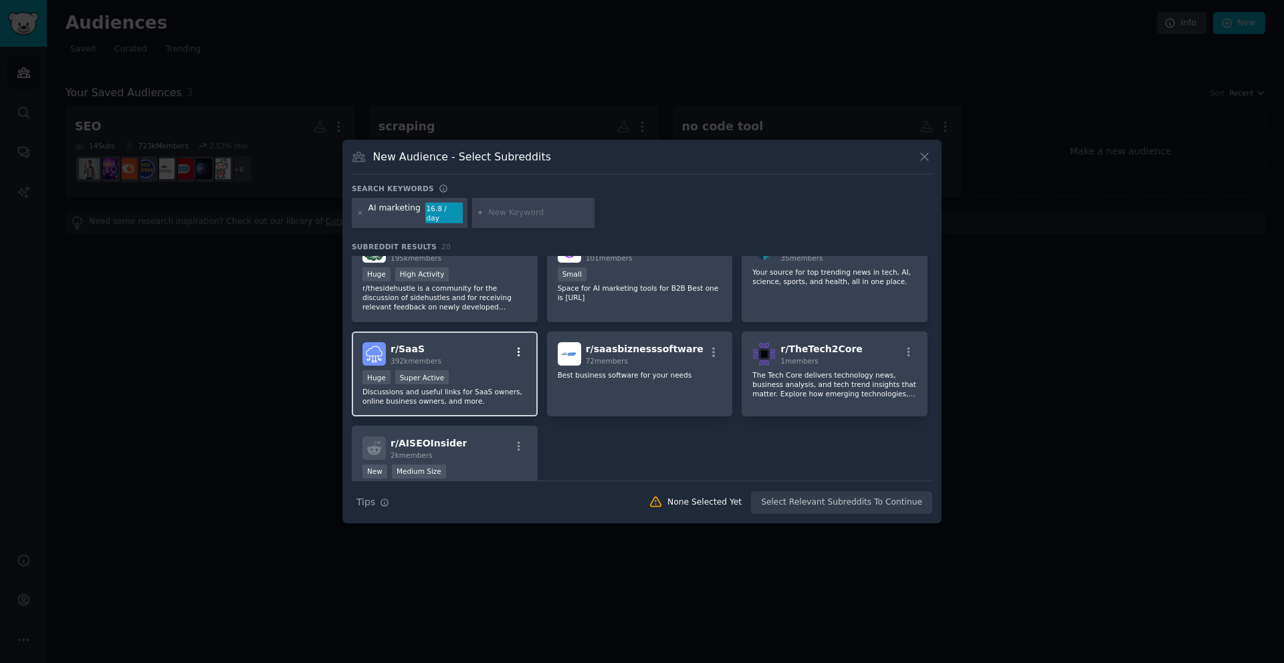
click at [513, 346] on icon "button" at bounding box center [519, 352] width 12 height 12
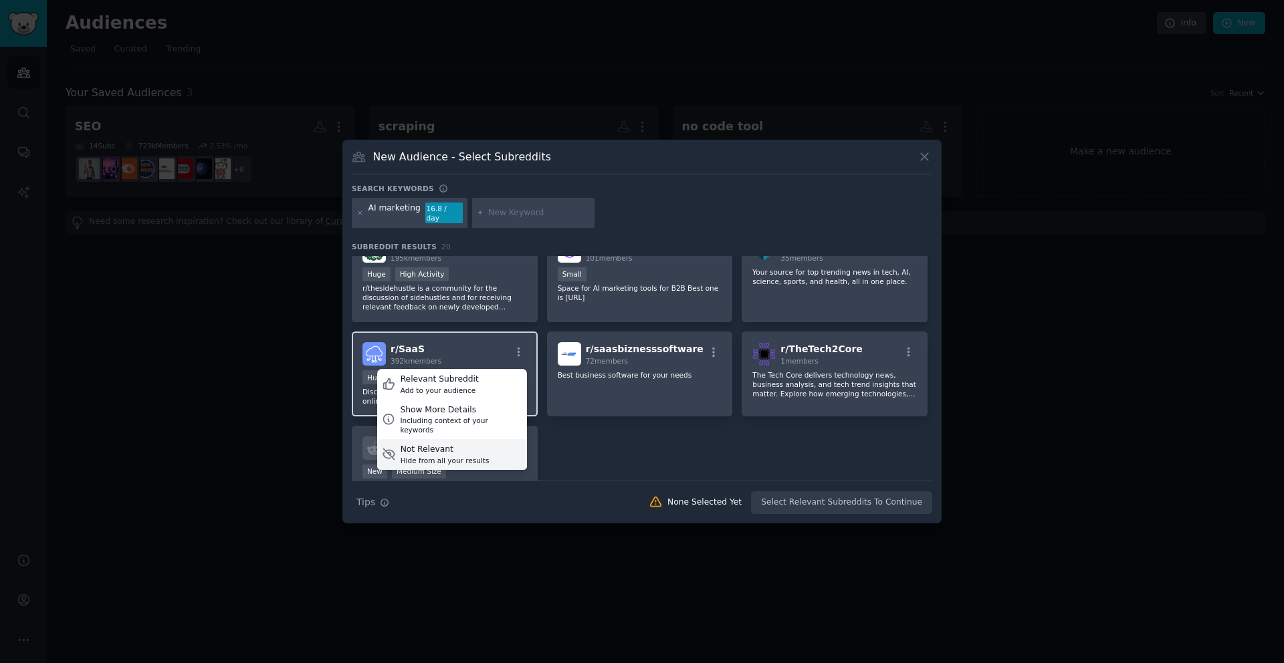
click at [449, 444] on div "Not Relevant" at bounding box center [445, 450] width 89 height 12
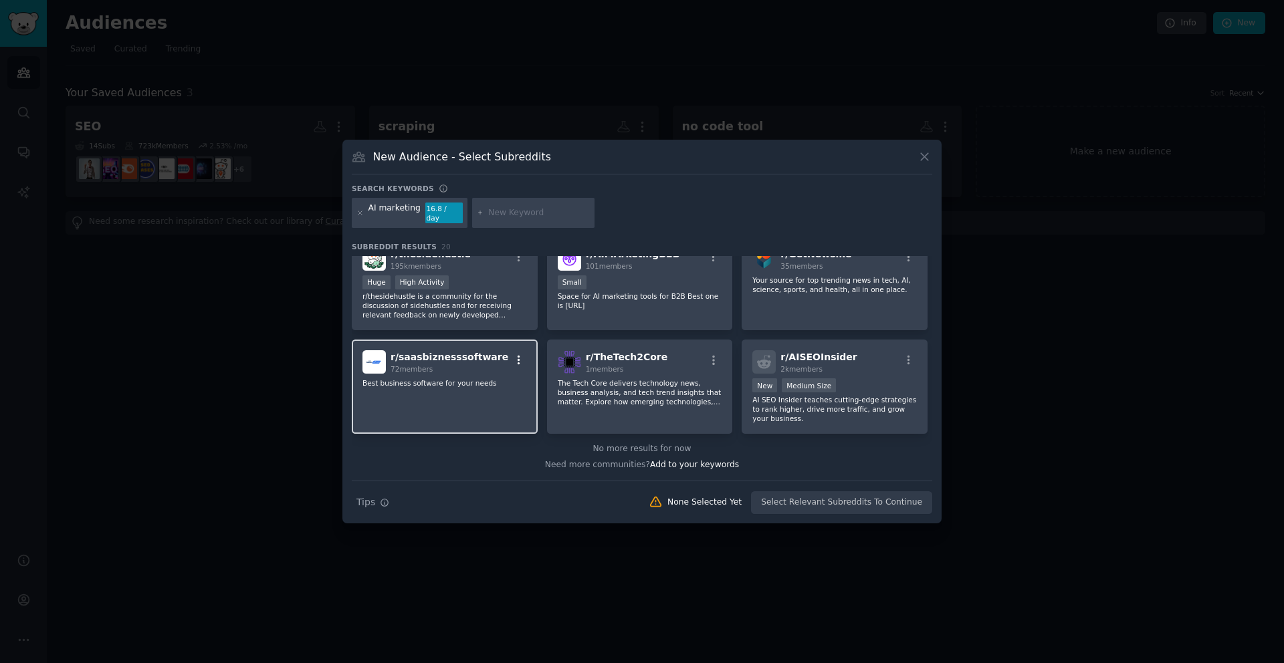
click at [513, 356] on icon "button" at bounding box center [519, 360] width 12 height 12
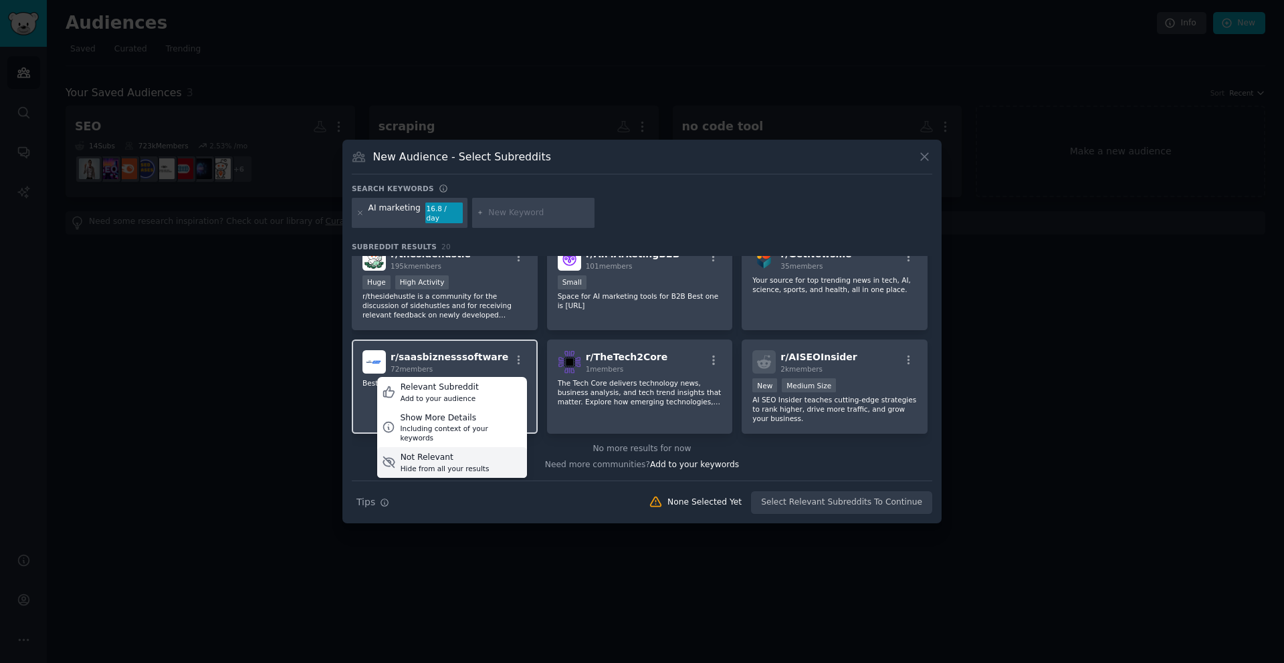
click at [465, 452] on div "Not Relevant" at bounding box center [445, 458] width 89 height 12
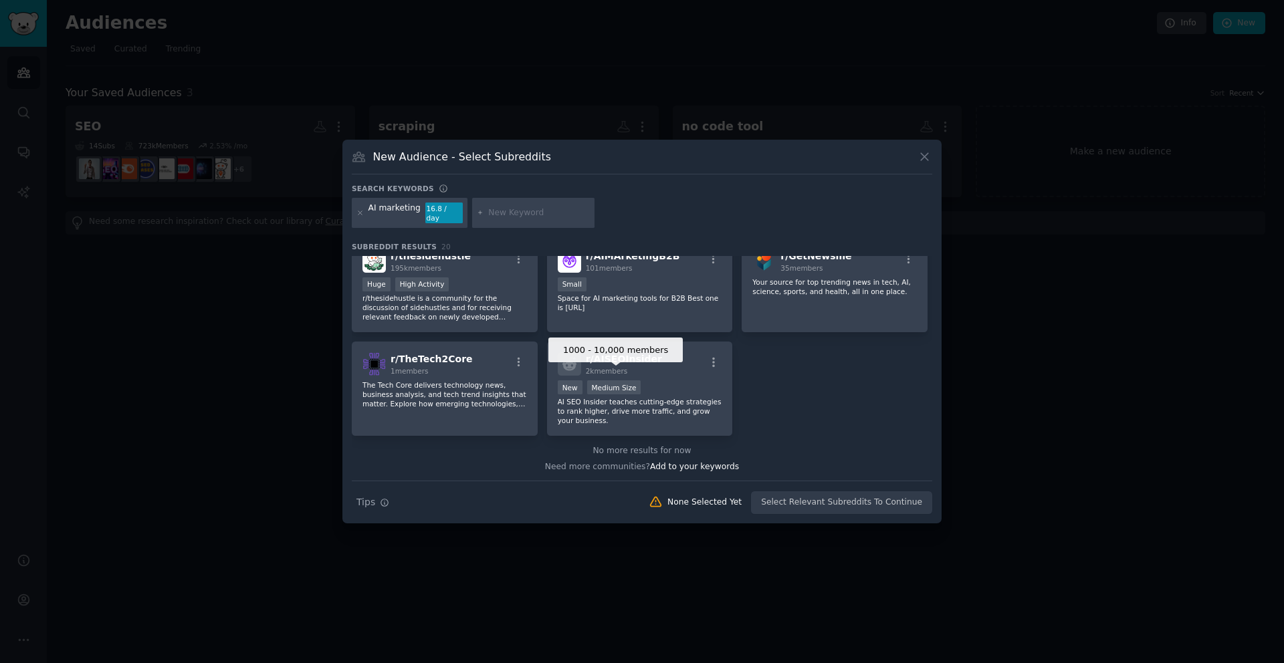
scroll to position [327, 0]
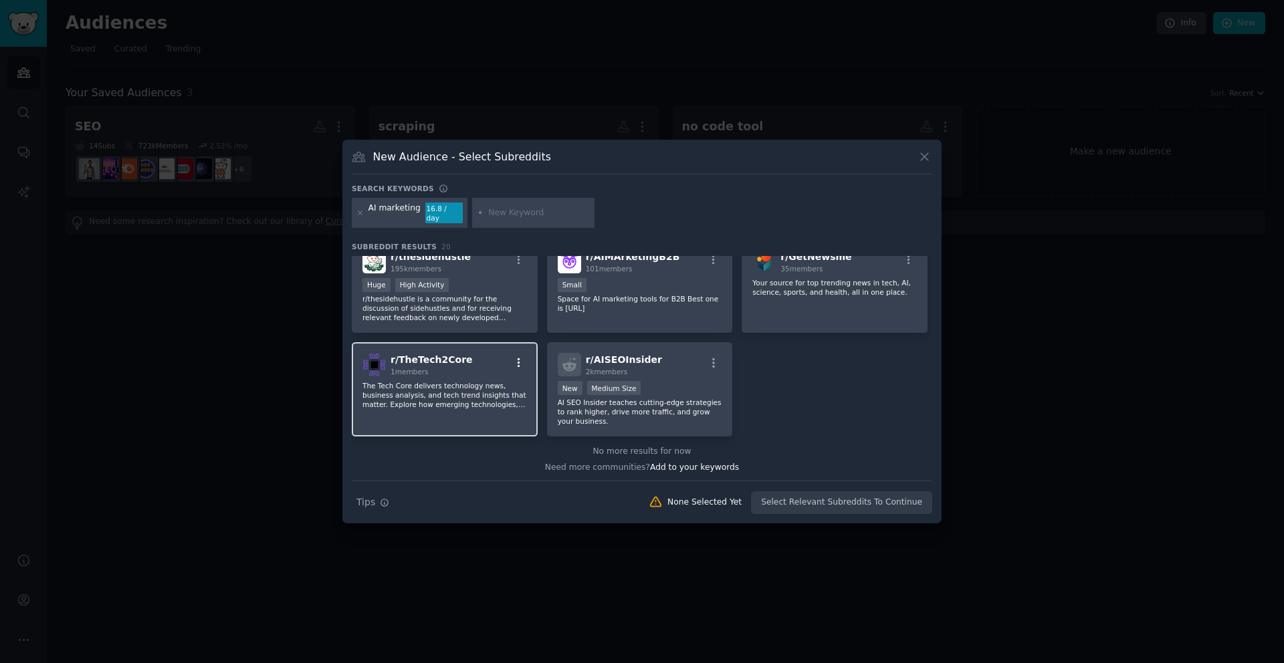
click at [524, 361] on button "button" at bounding box center [518, 363] width 17 height 12
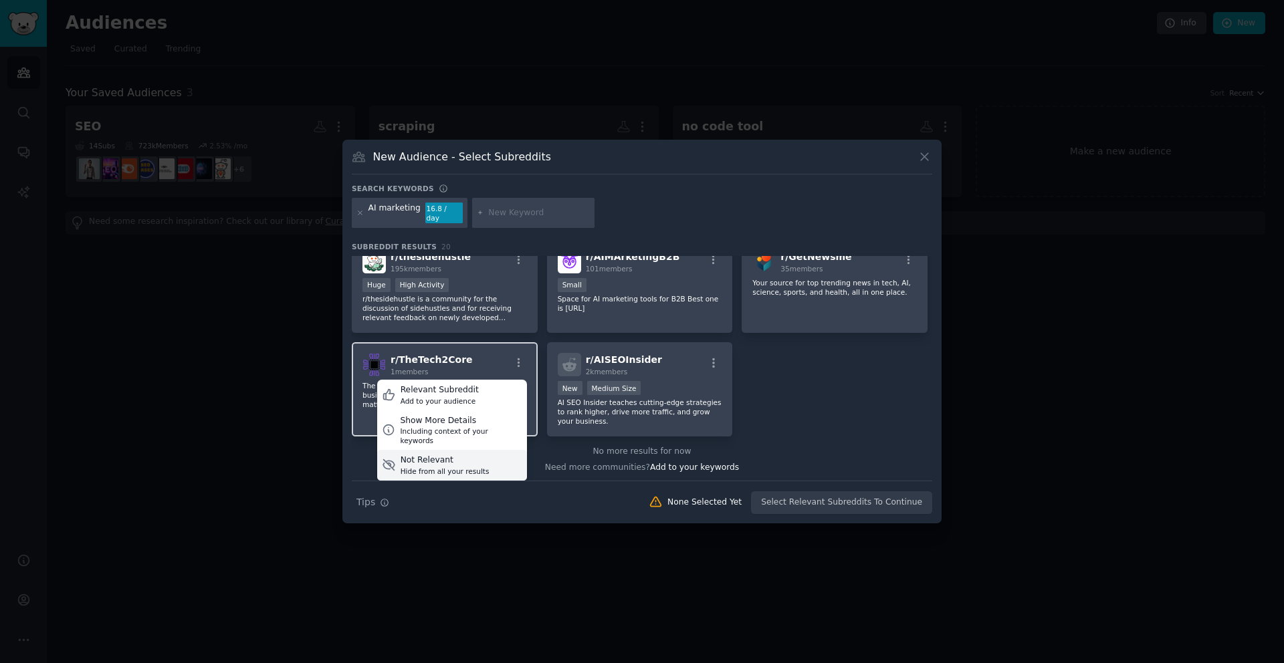
click at [478, 450] on div "Not Relevant Hide from all your results" at bounding box center [452, 465] width 150 height 31
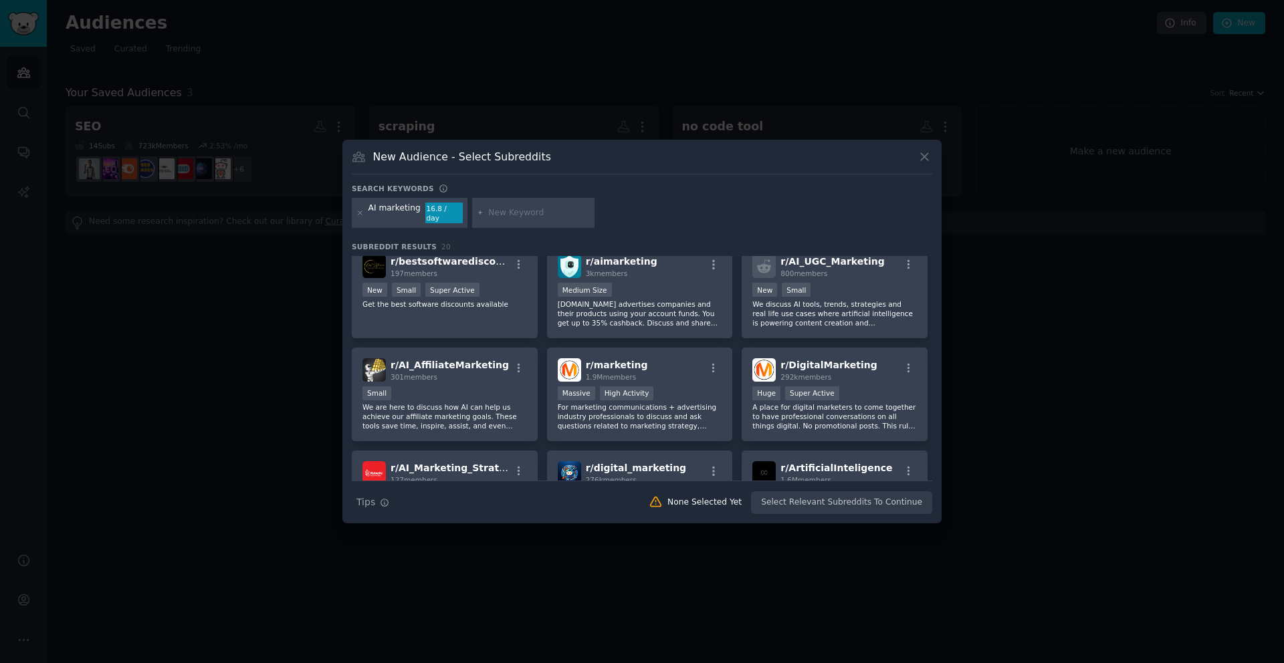
scroll to position [0, 0]
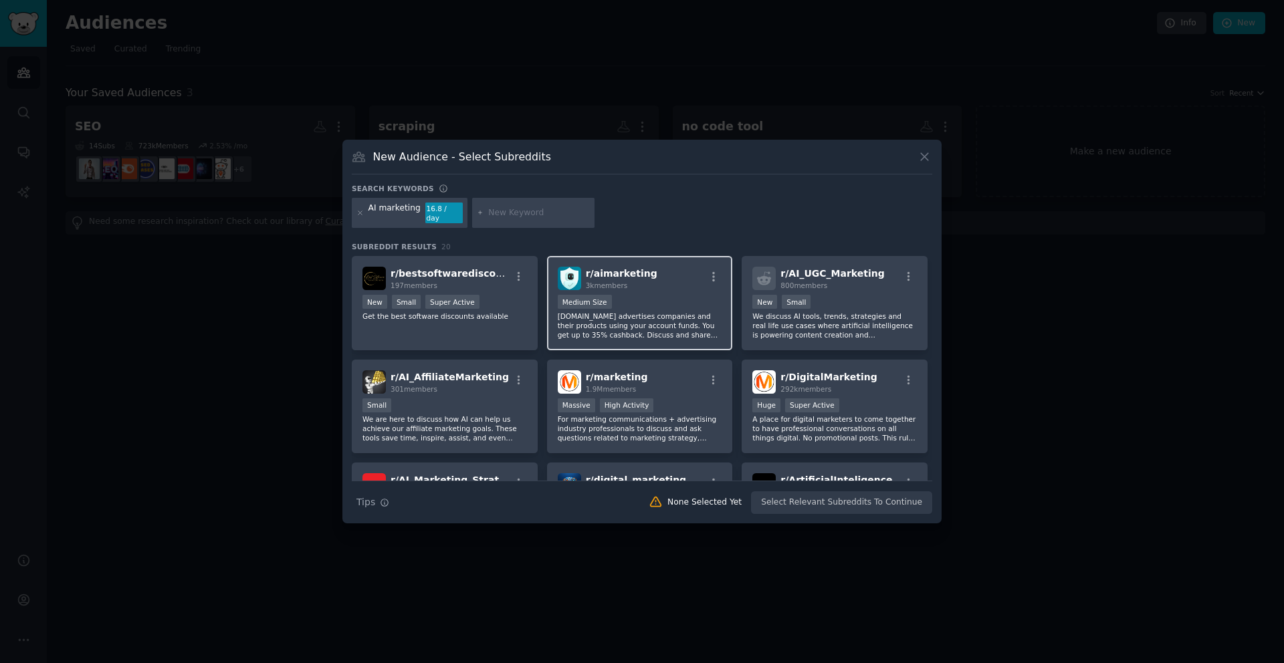
click at [663, 312] on p "Ai.marketing advertises companies and their products using your account funds. …" at bounding box center [640, 326] width 165 height 28
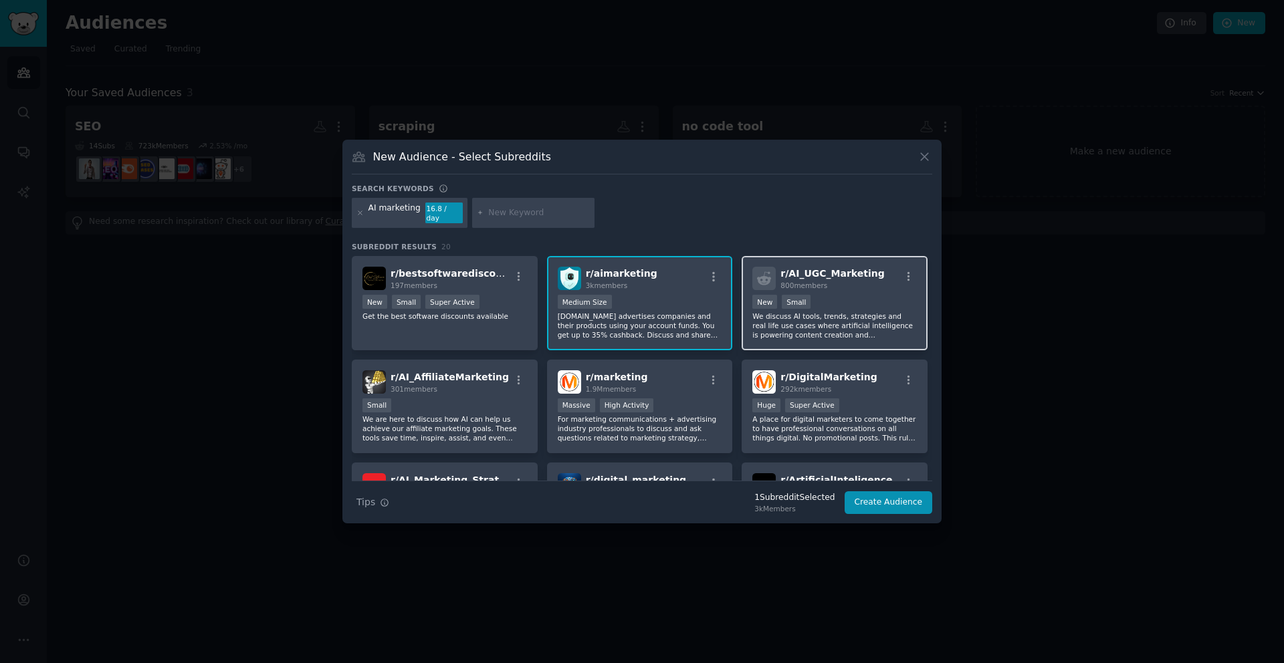
click at [768, 326] on p "We discuss AI tools, trends, strategies and real life use cases where artificia…" at bounding box center [834, 326] width 165 height 28
click at [461, 415] on p "We are here to discuss how AI can help us achieve our affiliate marketing goals…" at bounding box center [444, 429] width 165 height 28
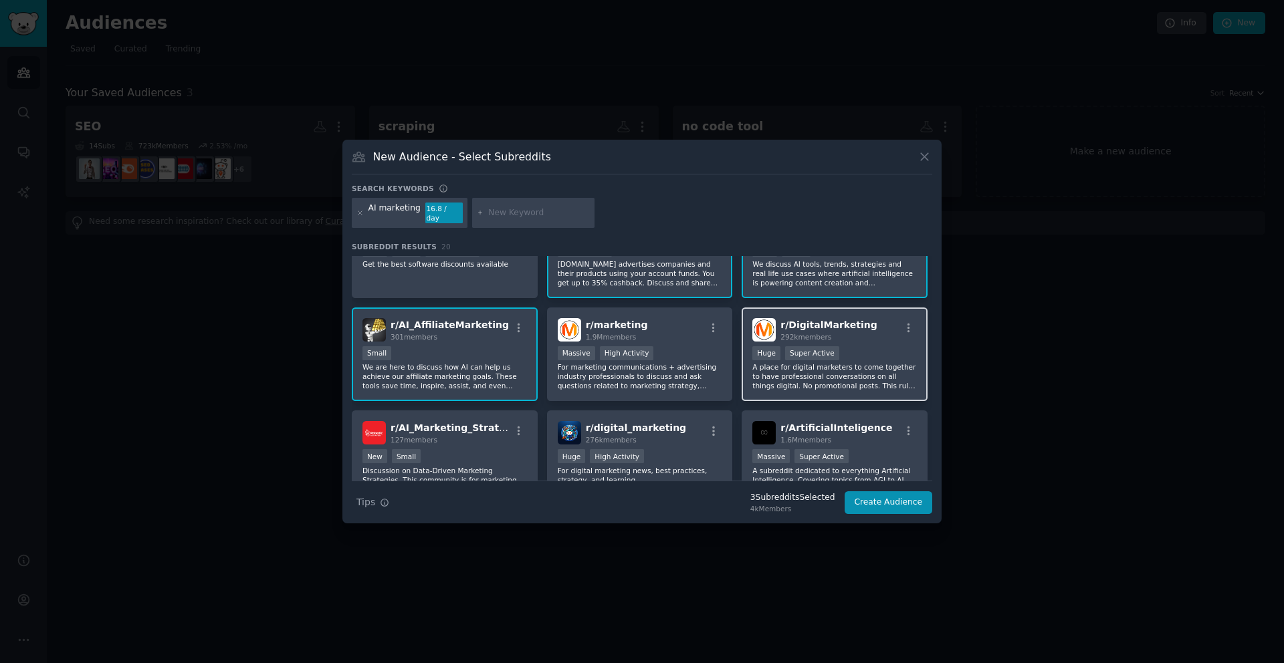
scroll to position [74, 0]
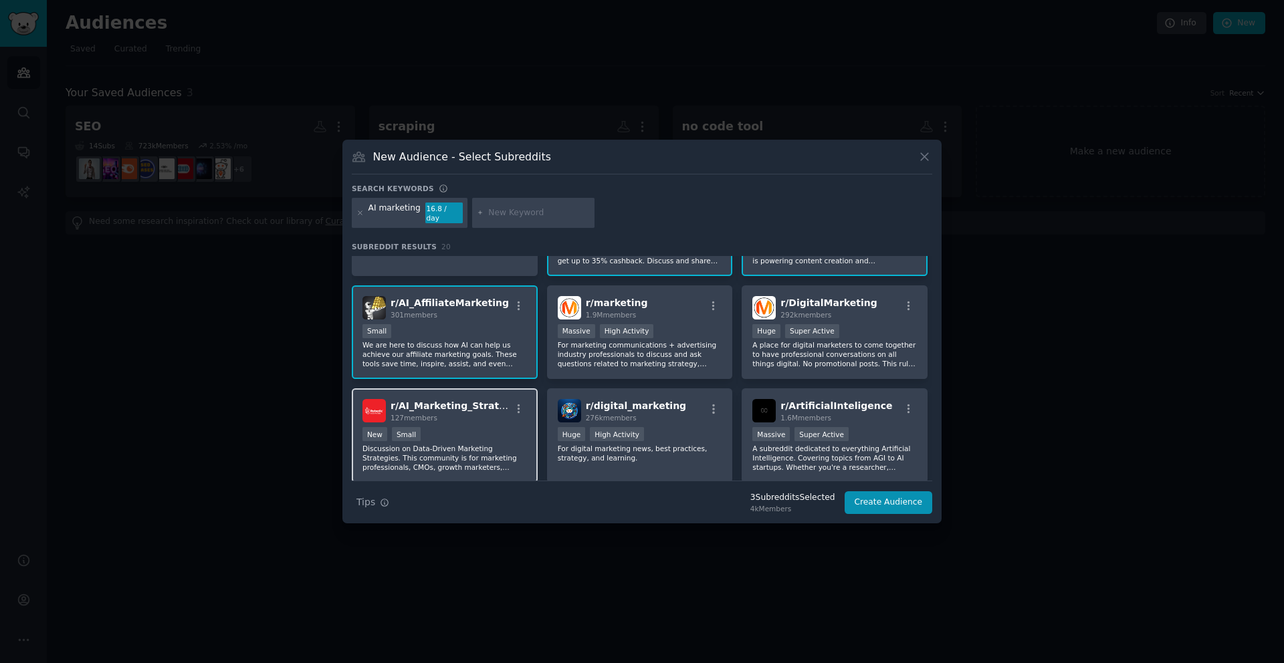
click at [512, 444] on p "Discussion on Data-Driven Marketing Strategies. This community is for marketing…" at bounding box center [444, 458] width 165 height 28
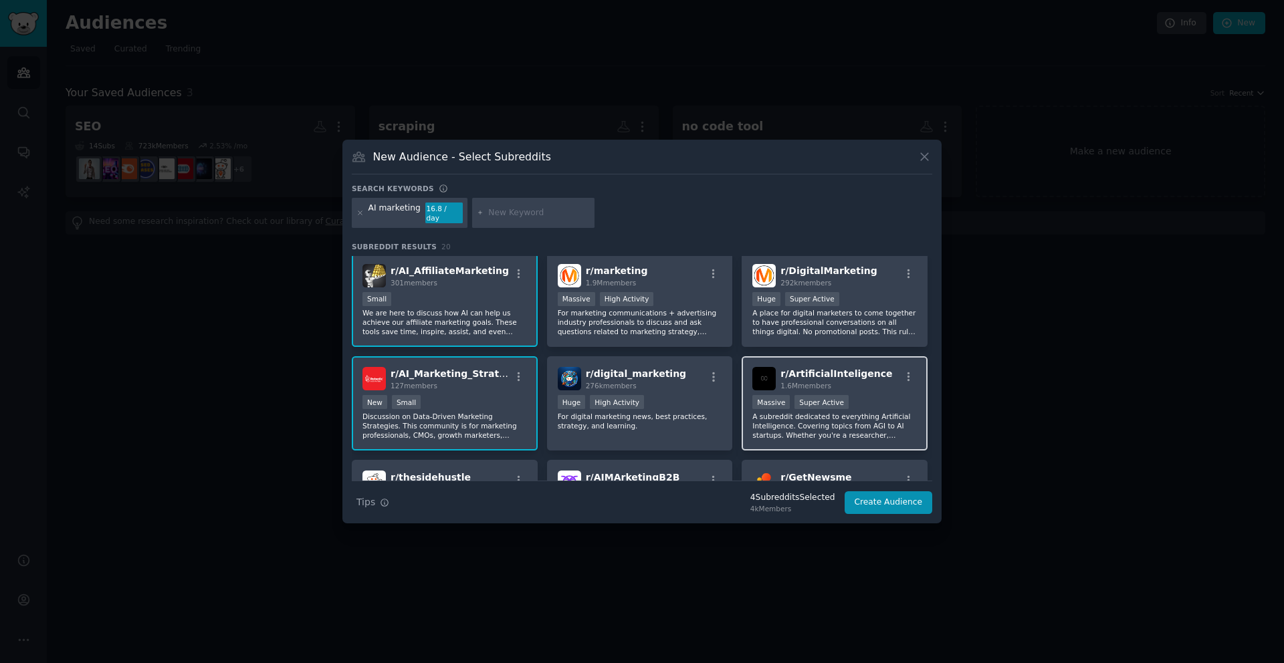
scroll to position [120, 0]
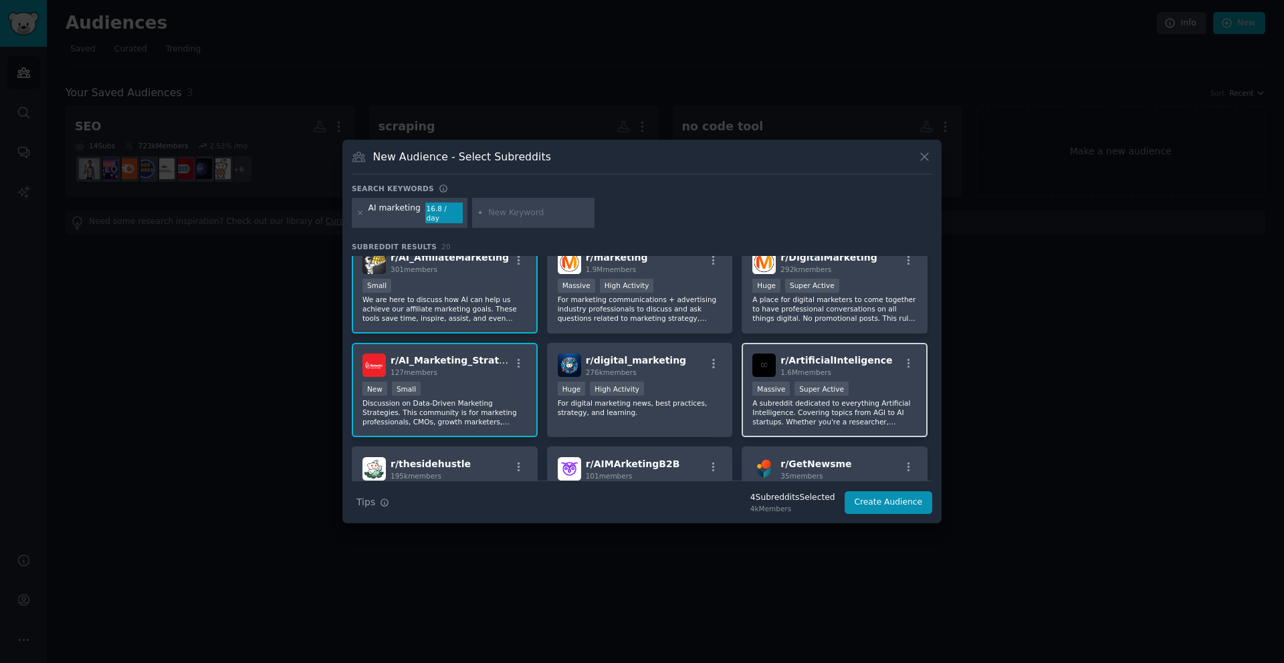
click at [777, 403] on p "A subreddit dedicated to everything Artificial Intelligence. Covering topics fr…" at bounding box center [834, 413] width 165 height 28
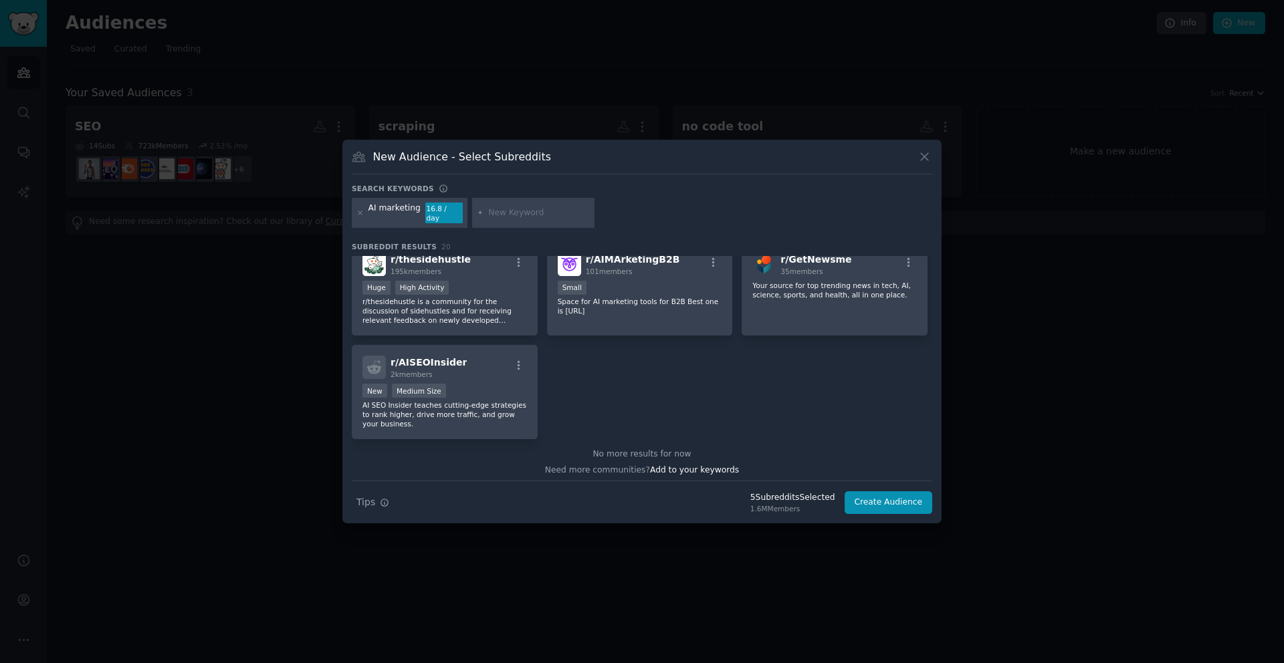
scroll to position [330, 0]
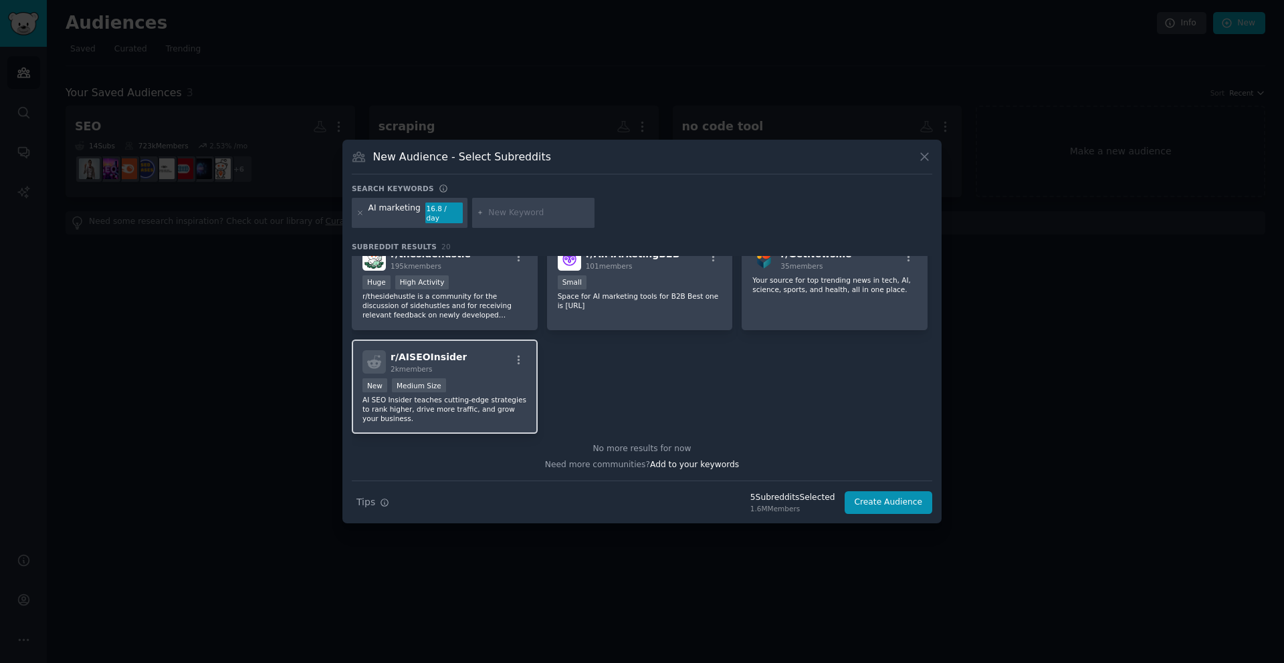
click at [479, 413] on p "AI SEO Insider teaches cutting-edge strategies to rank higher, drive more traff…" at bounding box center [444, 409] width 165 height 28
click at [861, 501] on button "Create Audience" at bounding box center [889, 503] width 88 height 23
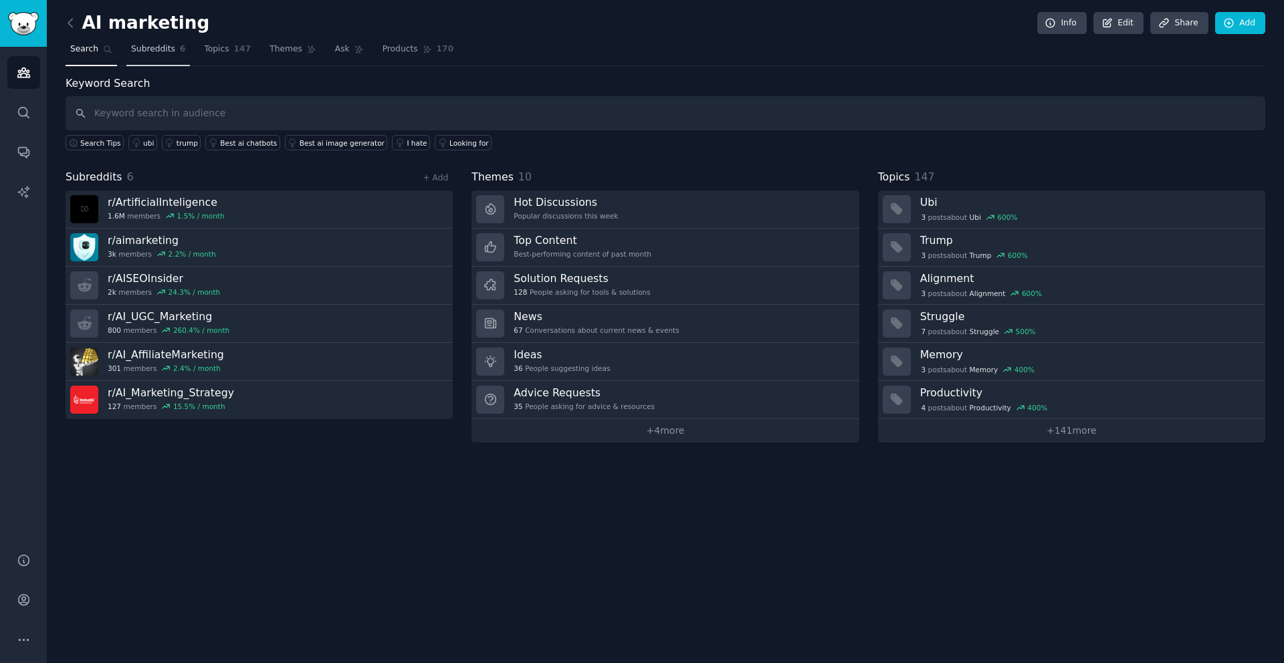
click at [160, 61] on link "Subreddits 6" at bounding box center [158, 52] width 64 height 27
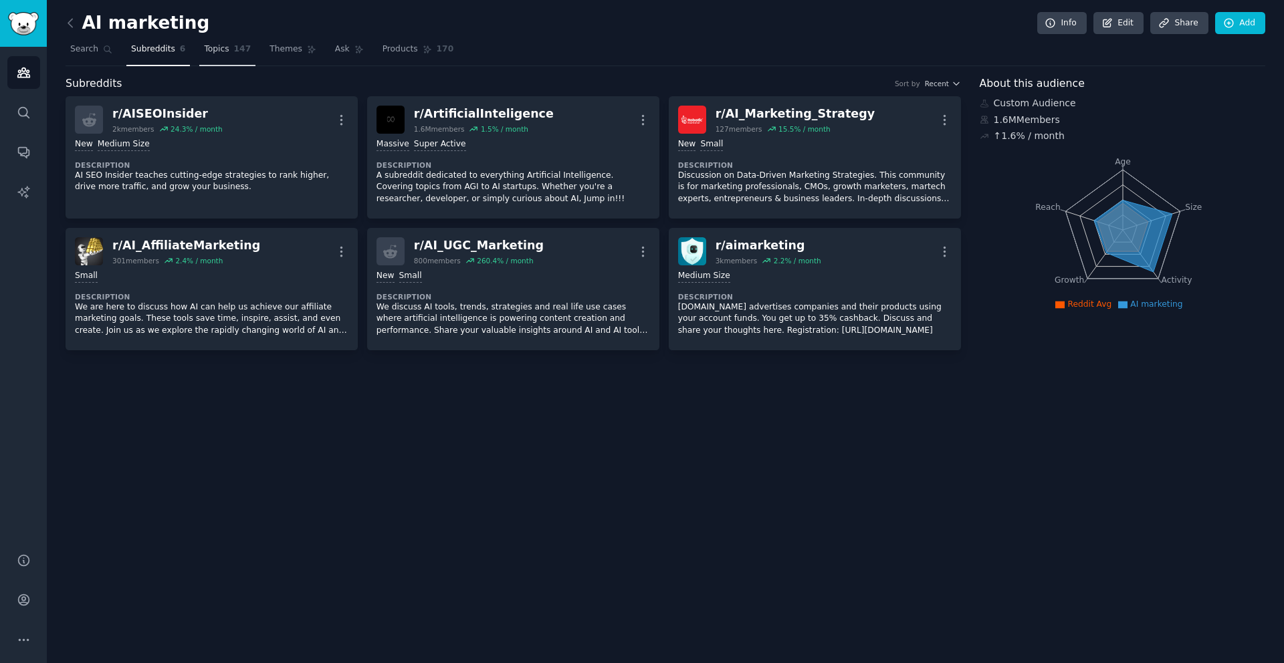
click at [221, 56] on link "Topics 147" at bounding box center [227, 52] width 56 height 27
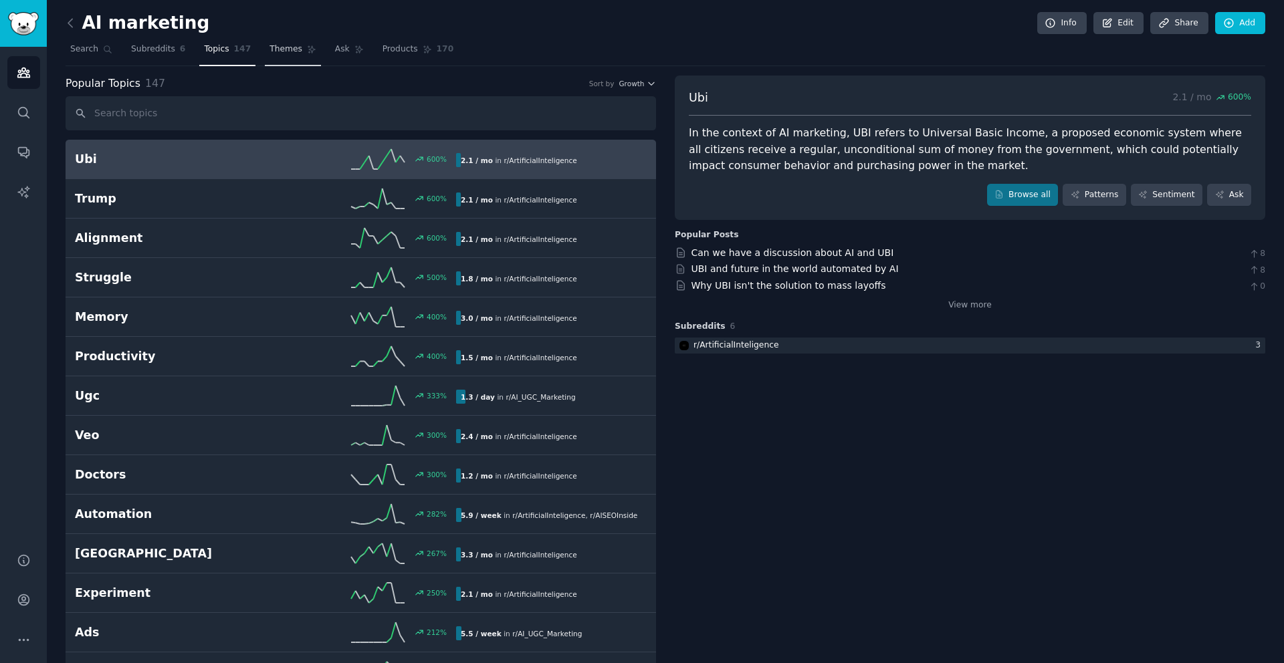
click at [269, 53] on span "Themes" at bounding box center [285, 49] width 33 height 12
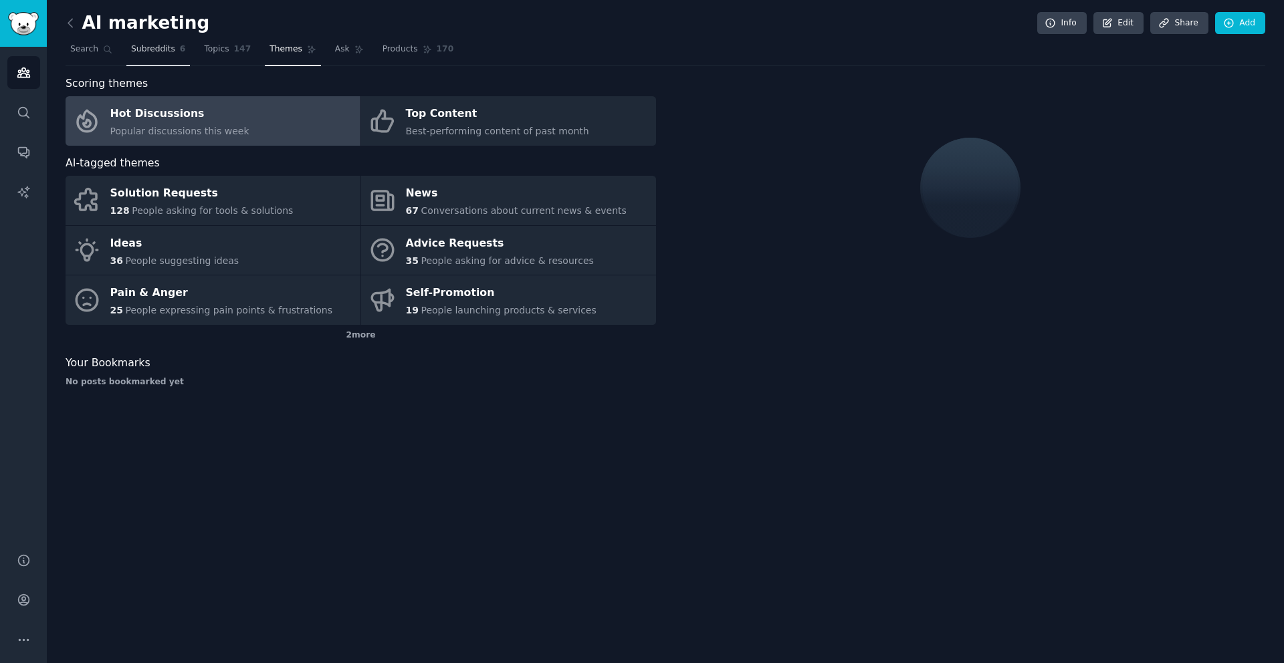
click at [168, 51] on span "Subreddits" at bounding box center [153, 49] width 44 height 12
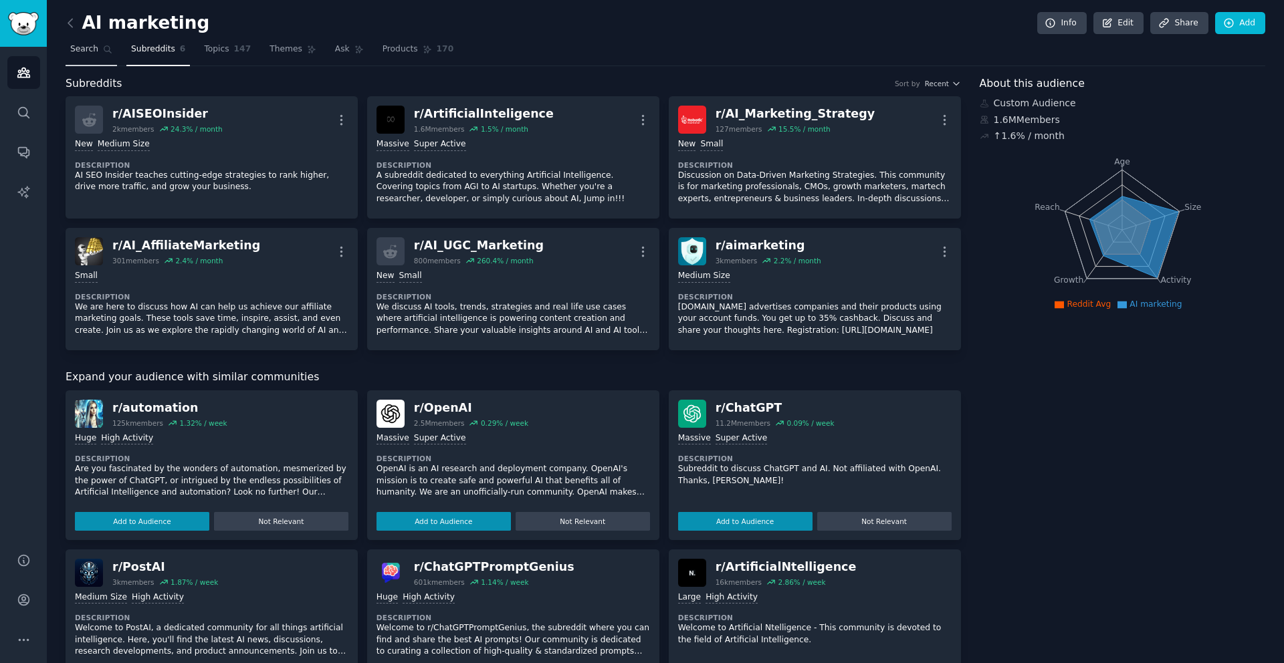
click at [94, 53] on span "Search" at bounding box center [84, 49] width 28 height 12
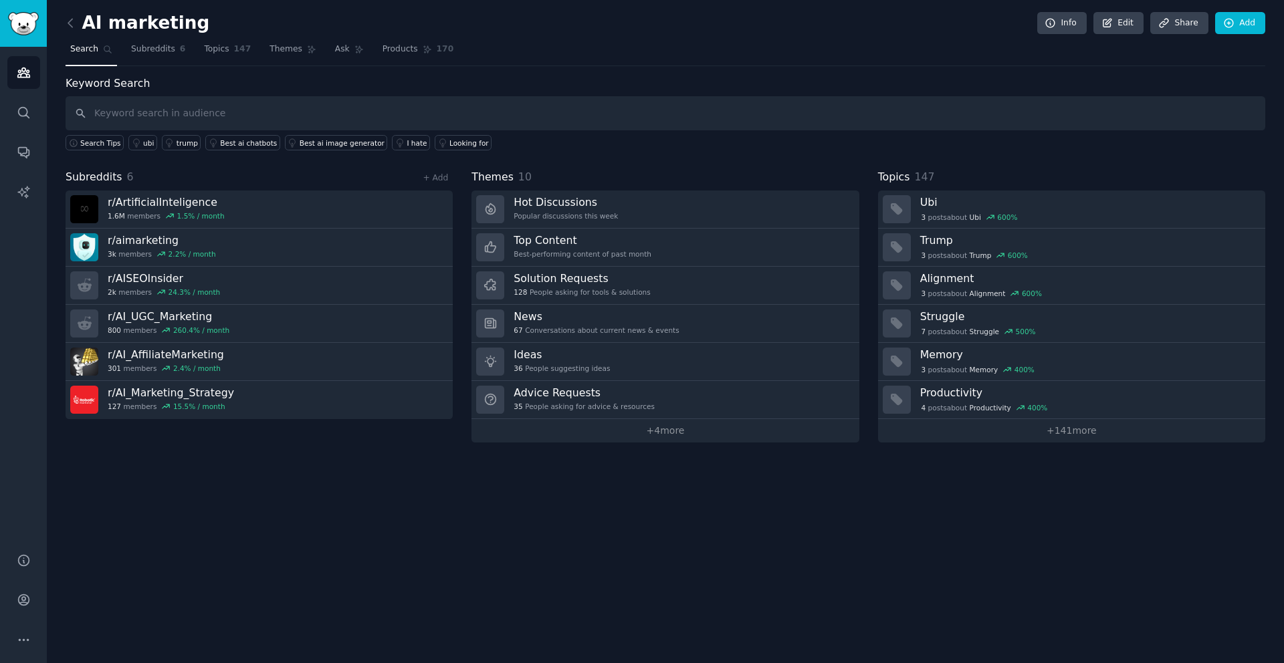
click at [94, 49] on span "Search" at bounding box center [84, 49] width 28 height 12
click at [36, 72] on link "Audiences" at bounding box center [23, 72] width 33 height 33
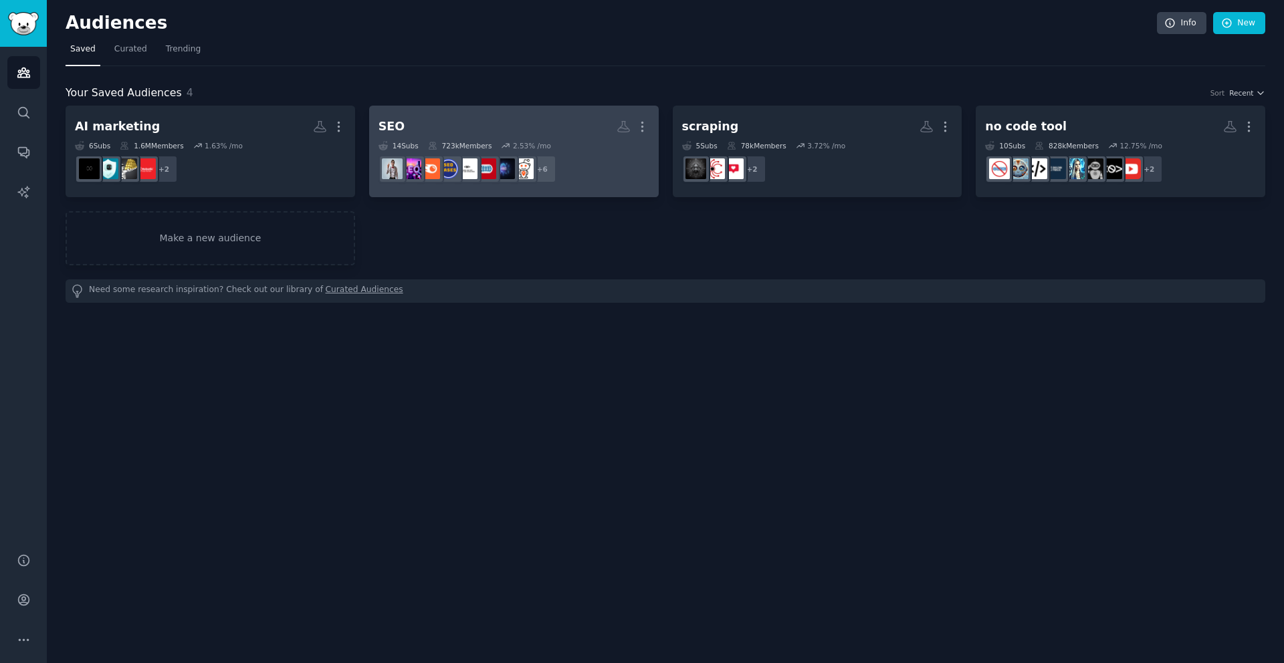
click at [502, 128] on h2 "SEO More" at bounding box center [513, 126] width 271 height 23
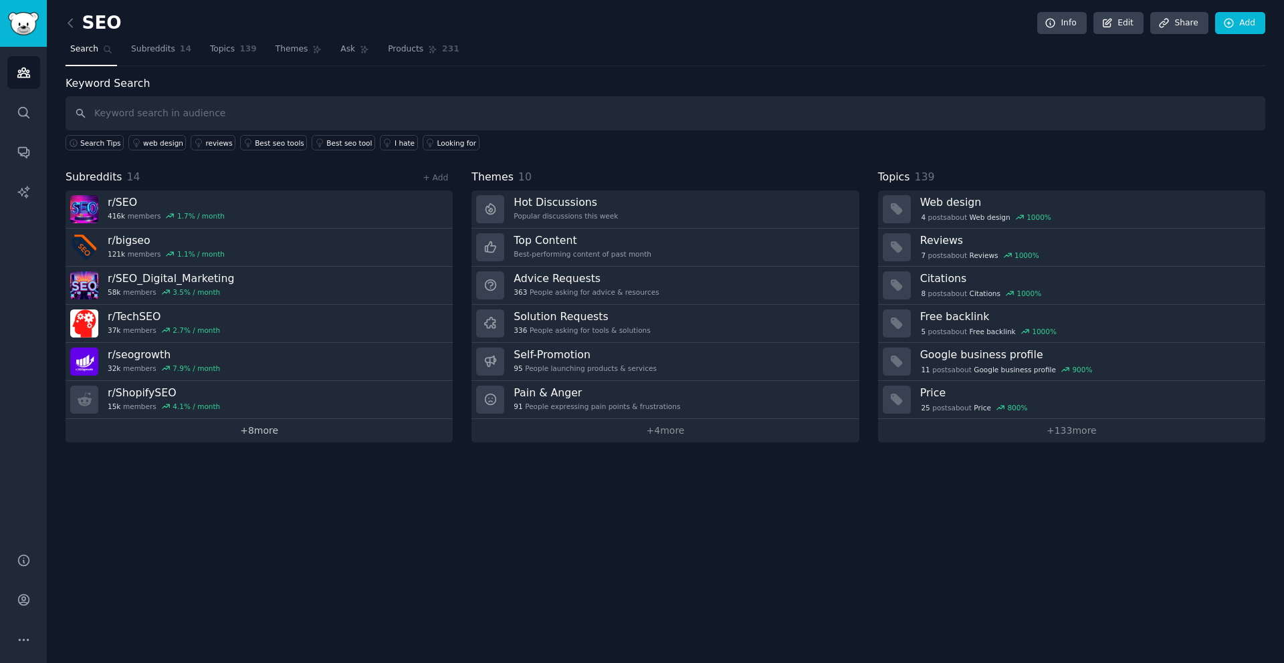
click at [270, 431] on link "+ 8 more" at bounding box center [259, 430] width 387 height 23
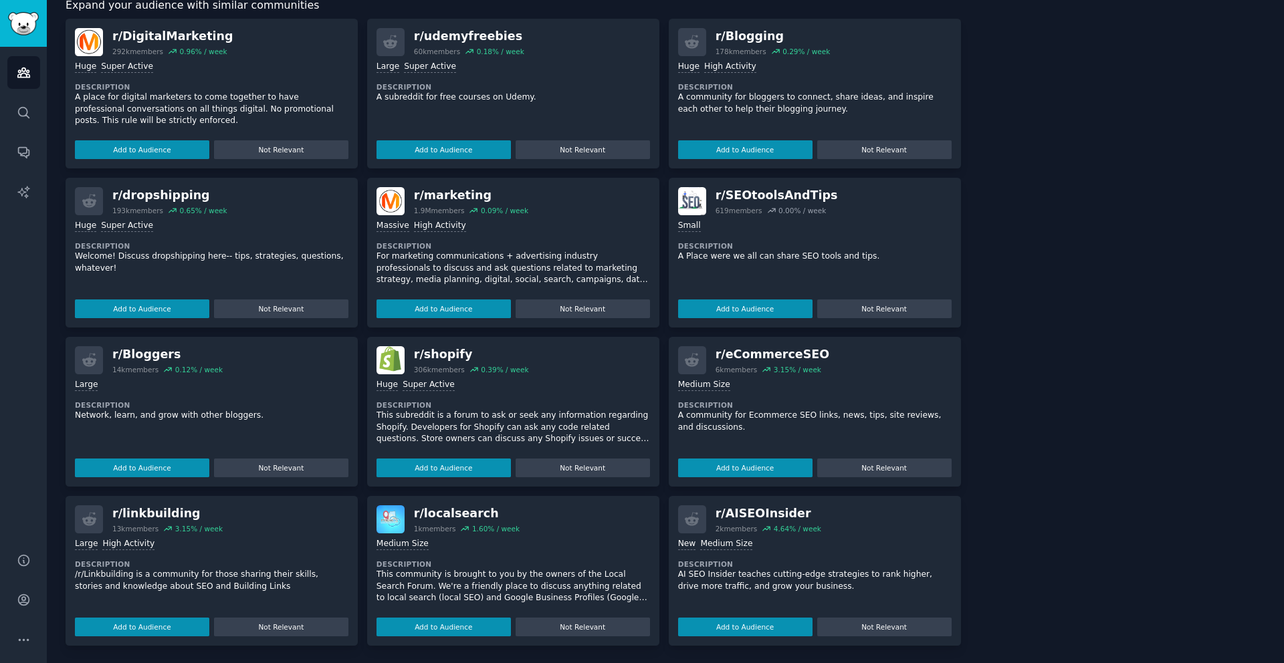
scroll to position [768, 0]
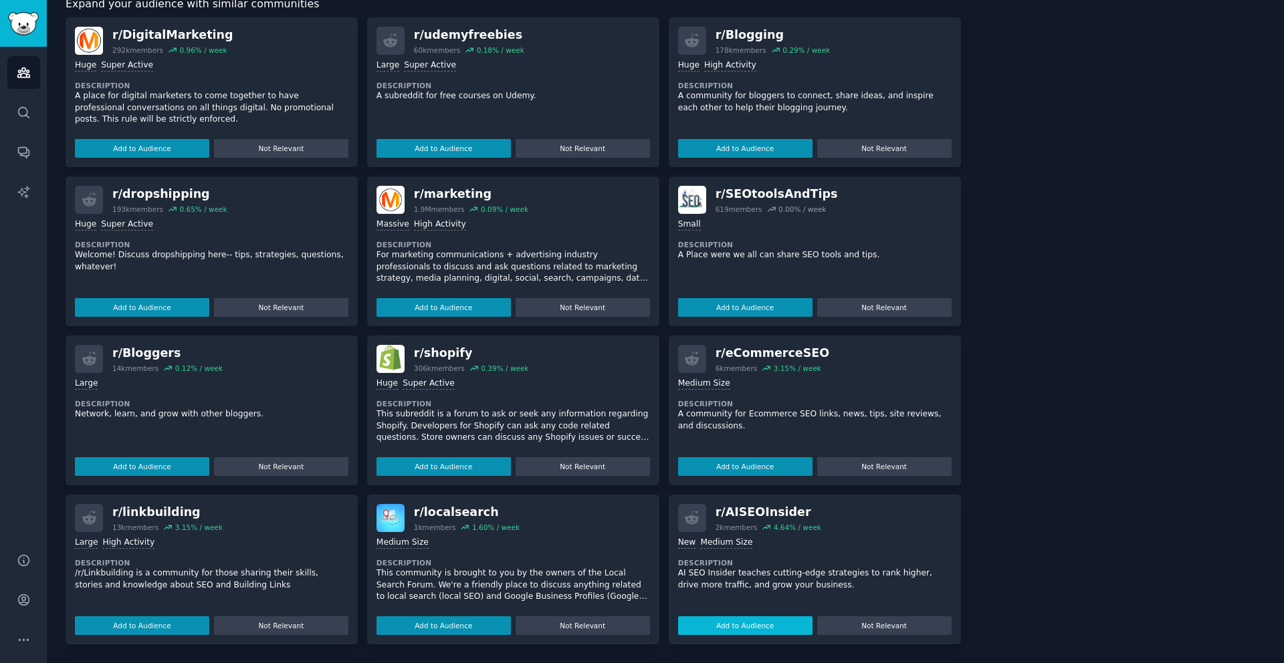
click at [765, 625] on button "Add to Audience" at bounding box center [745, 626] width 134 height 19
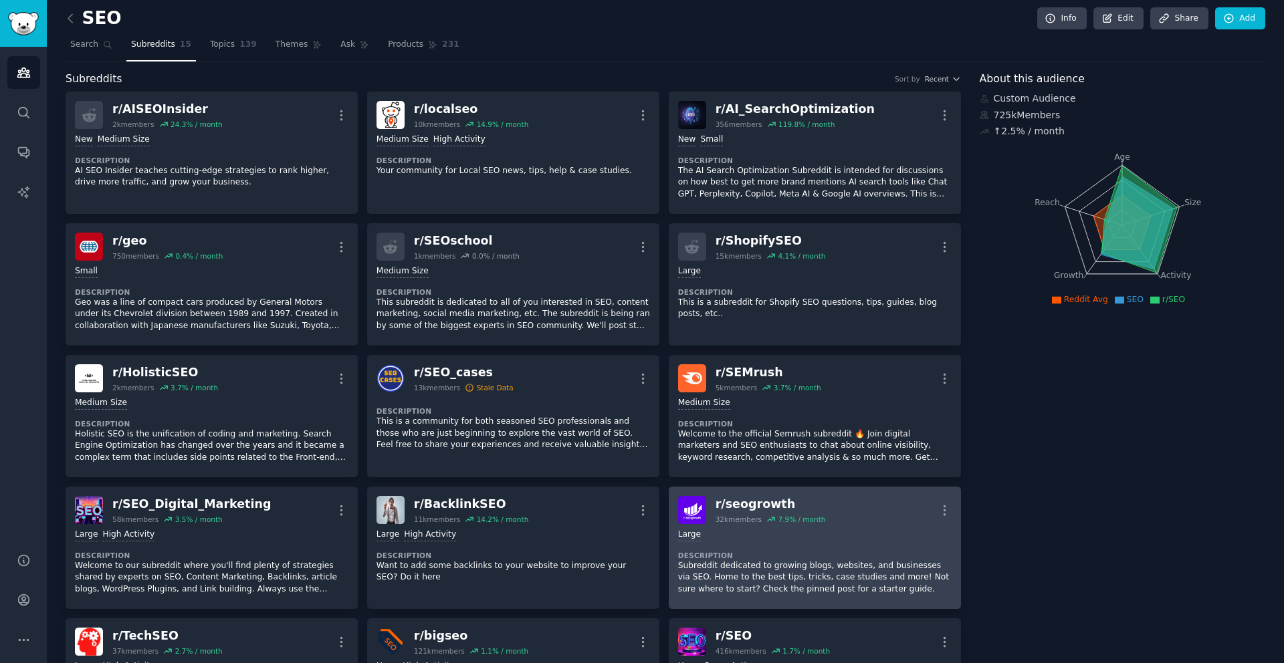
scroll to position [0, 0]
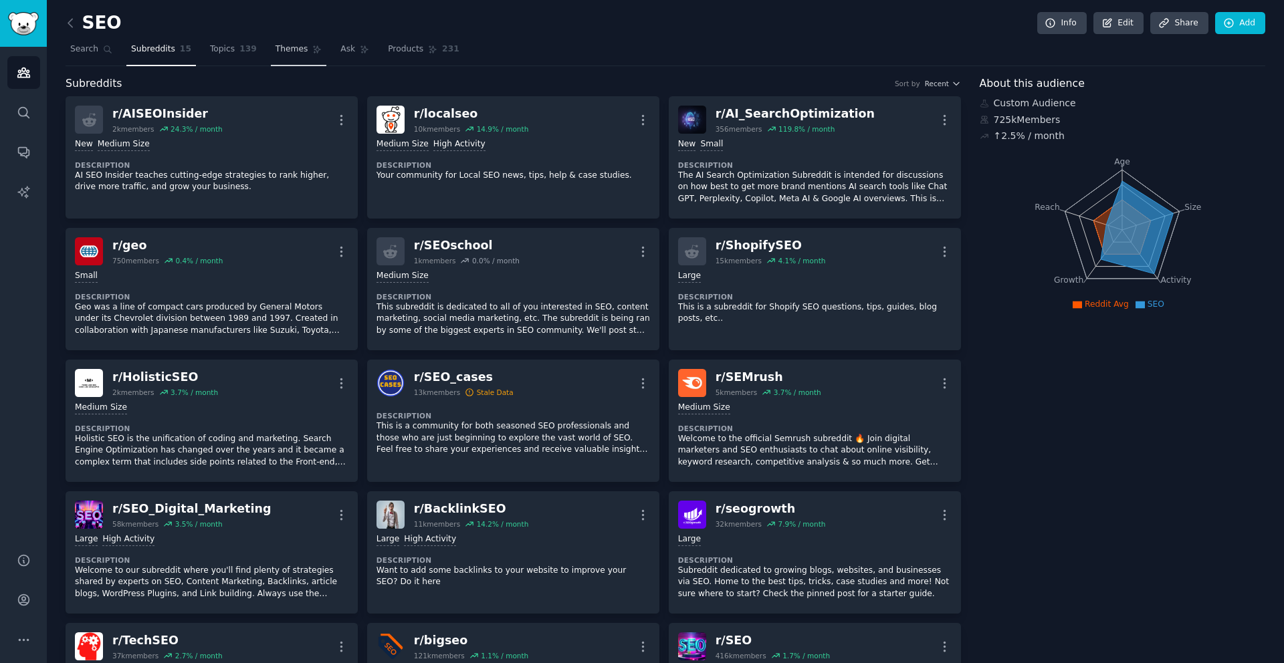
click at [290, 50] on span "Themes" at bounding box center [292, 49] width 33 height 12
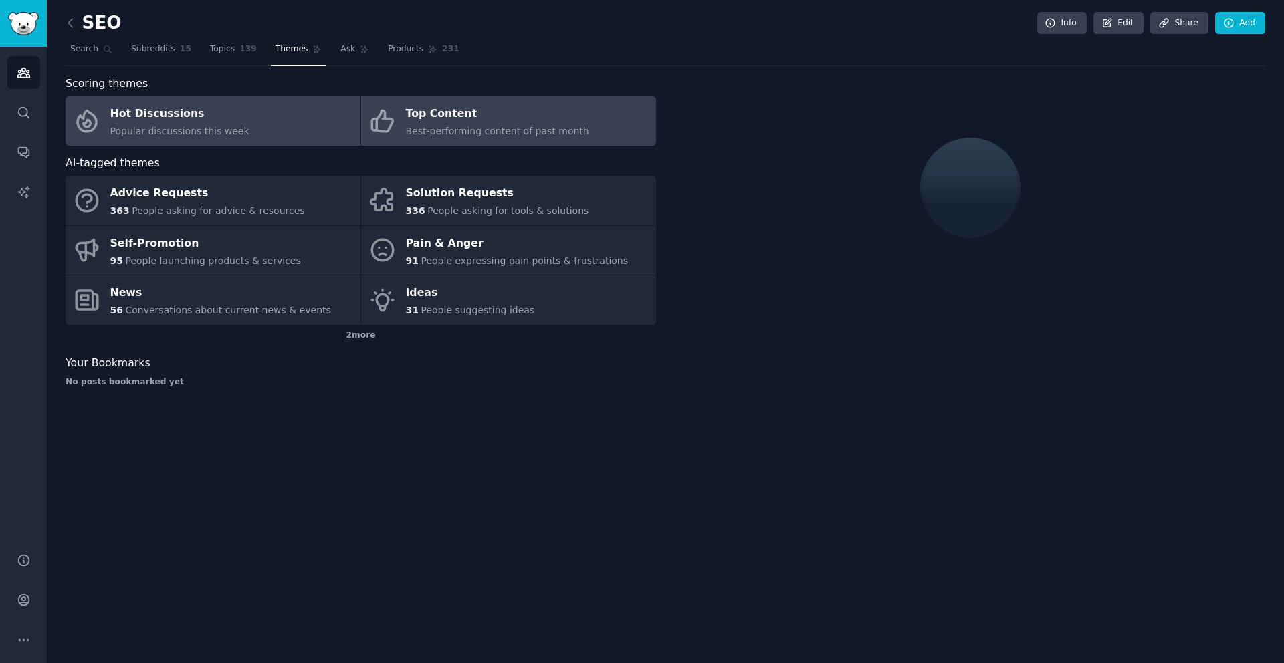
click at [412, 136] on span "Best-performing content of past month" at bounding box center [497, 131] width 183 height 11
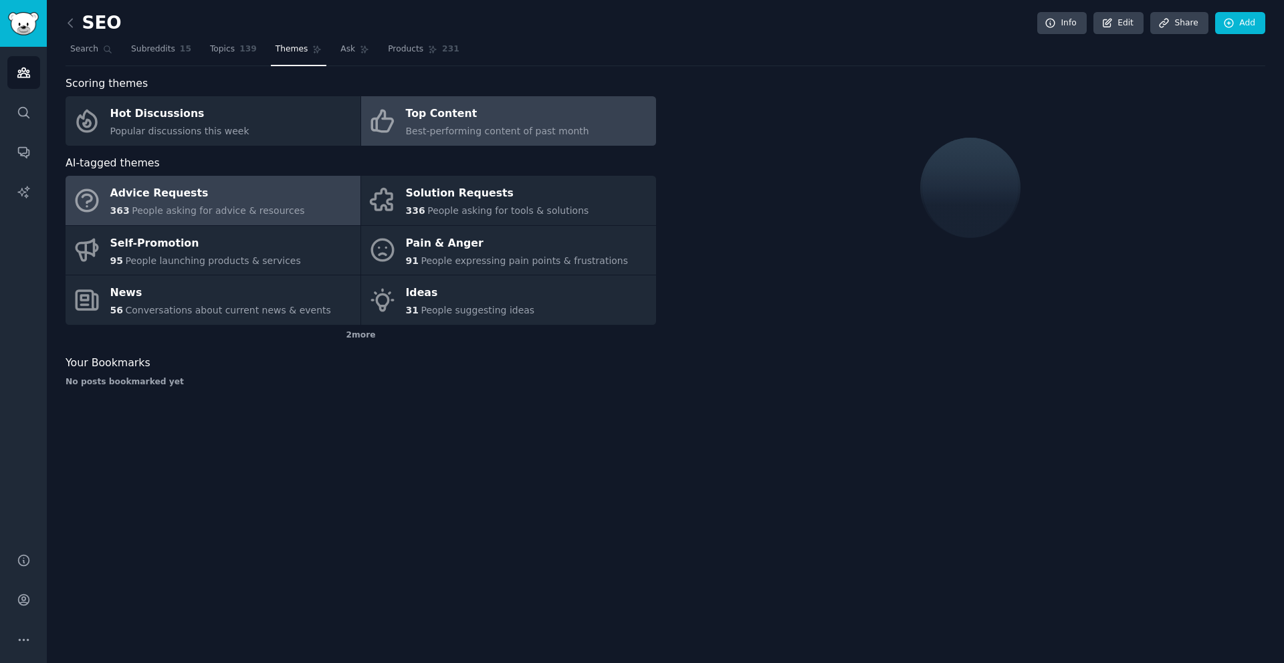
click at [291, 193] on link "Advice Requests 363 People asking for advice & resources" at bounding box center [213, 200] width 295 height 49
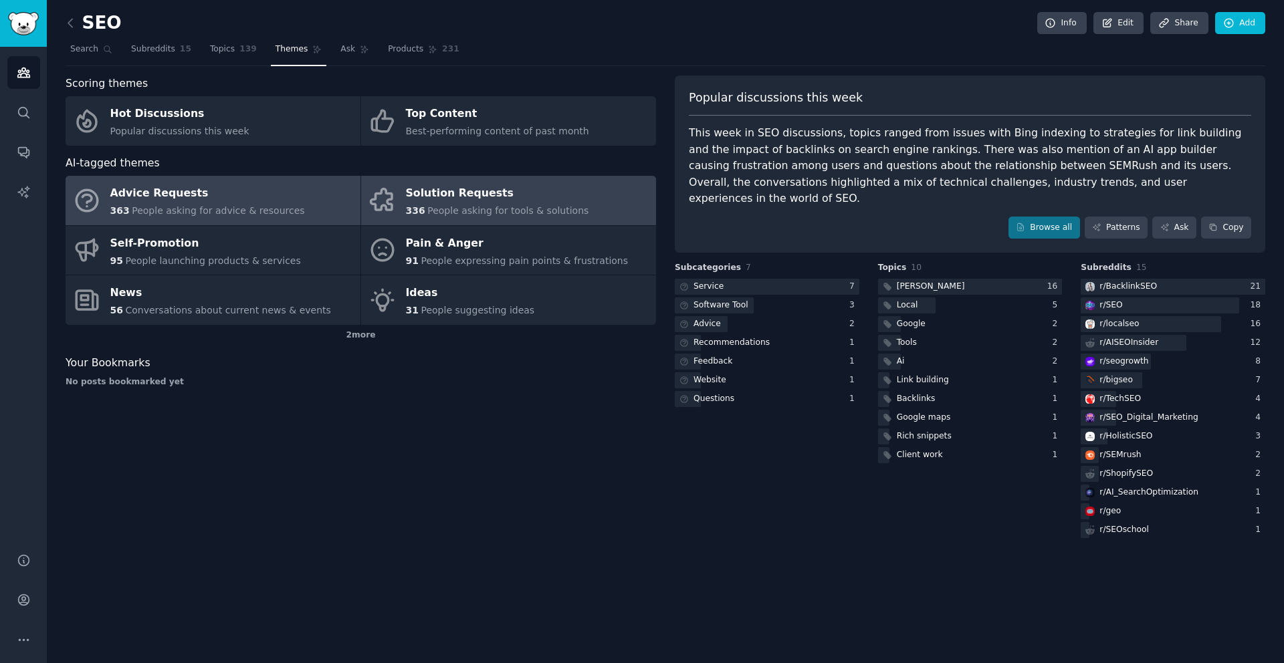
click at [418, 207] on span "336" at bounding box center [415, 210] width 19 height 11
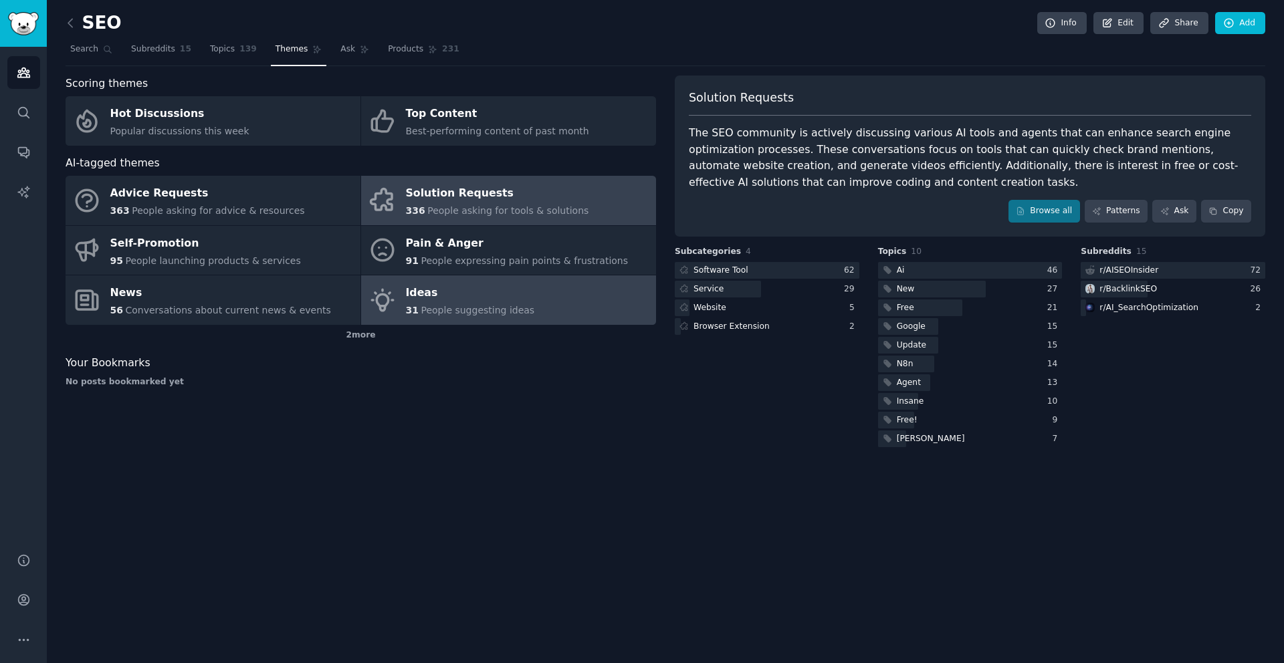
click at [517, 292] on div "Ideas" at bounding box center [470, 293] width 129 height 21
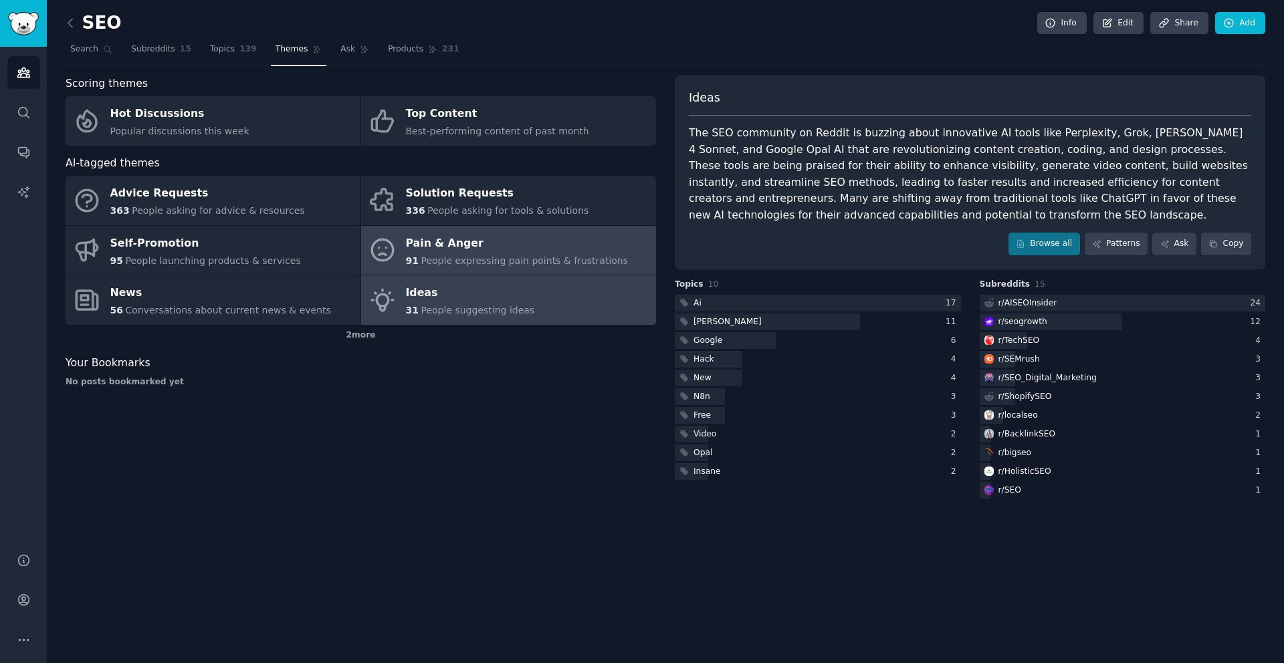
click at [524, 241] on div "Pain & Anger" at bounding box center [517, 243] width 223 height 21
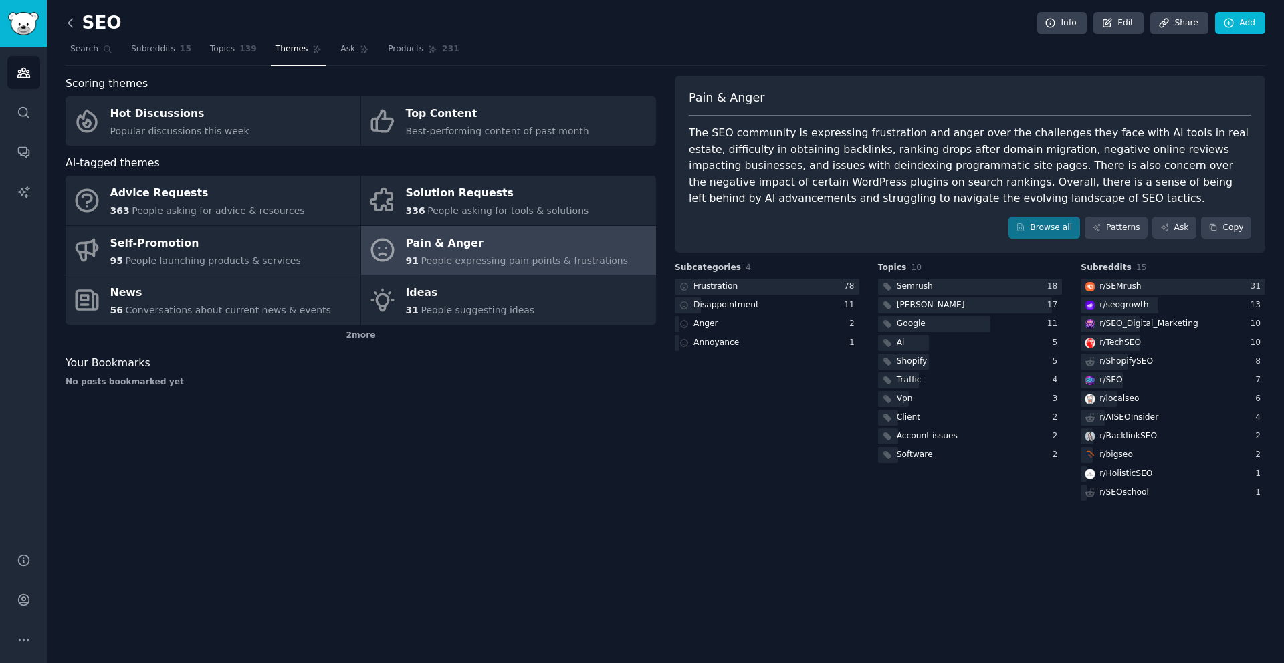
click at [72, 25] on icon at bounding box center [71, 23] width 14 height 14
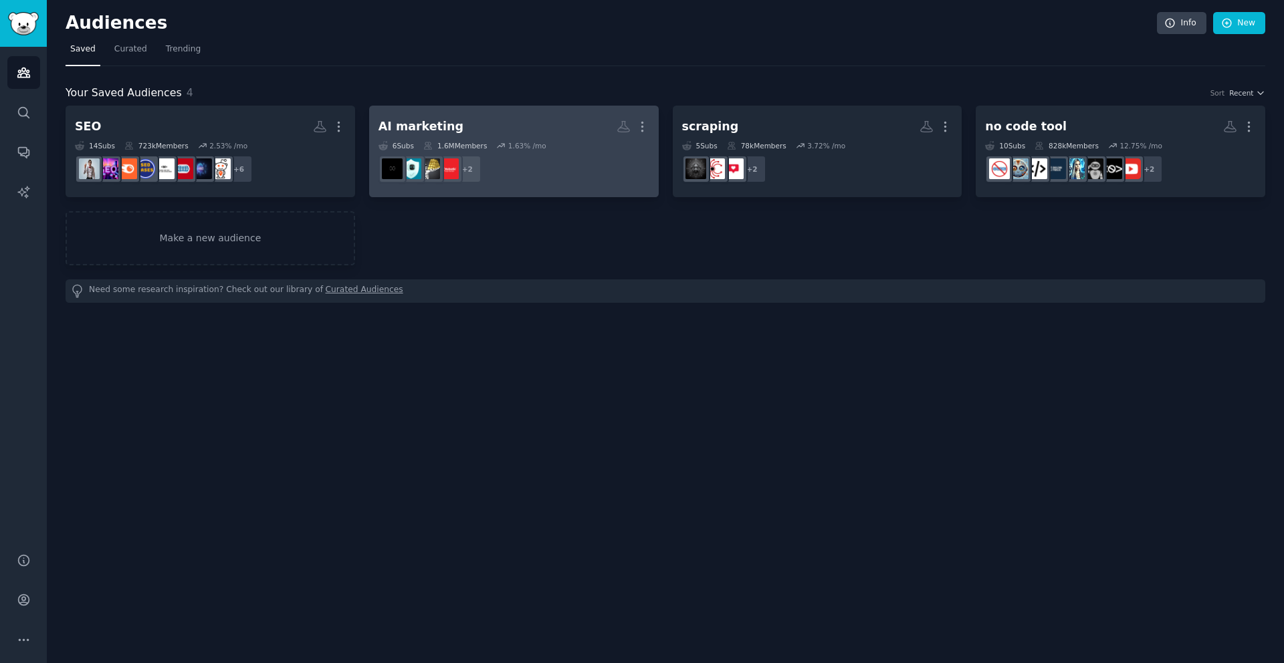
click at [533, 127] on h2 "AI marketing More" at bounding box center [513, 126] width 271 height 23
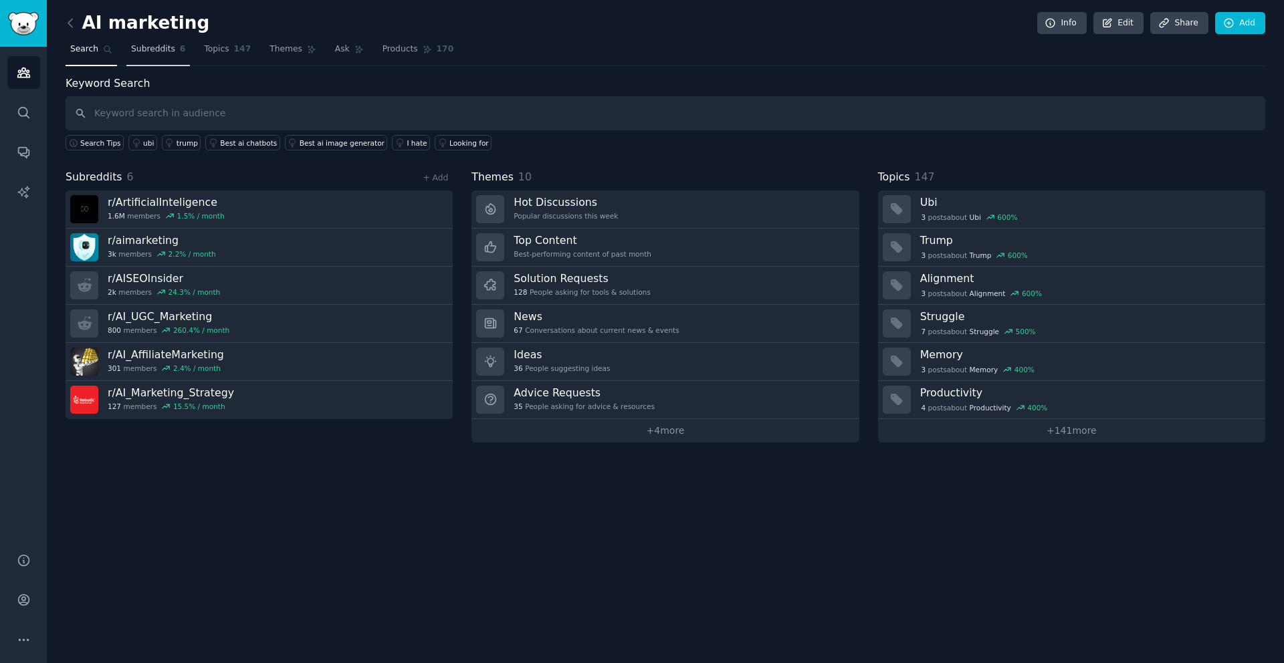
click at [173, 56] on link "Subreddits 6" at bounding box center [158, 52] width 64 height 27
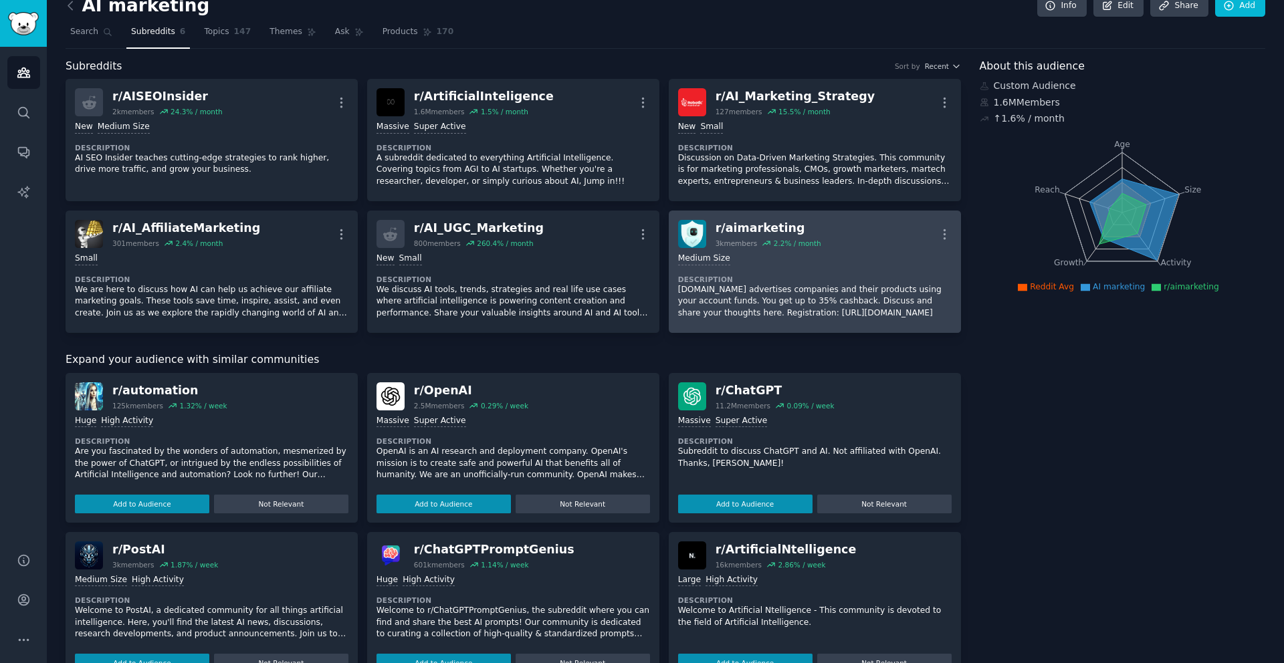
scroll to position [20, 0]
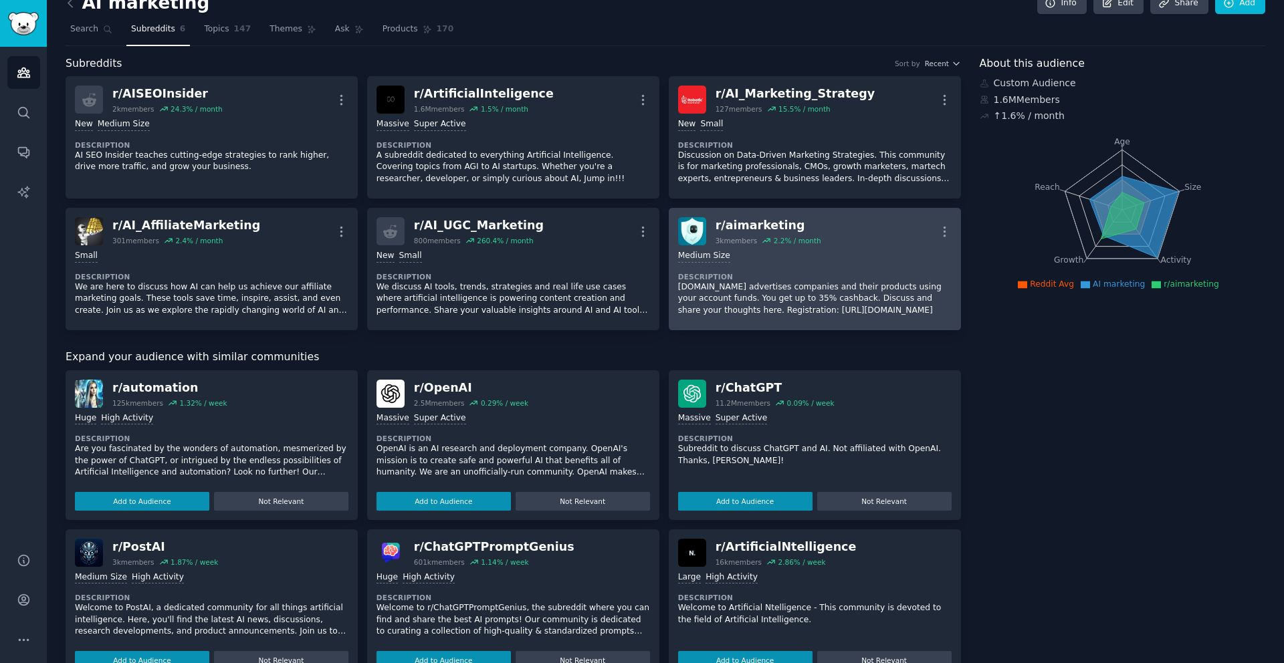
click at [838, 245] on div "Medium Size Description Ai.marketing advertises companies and their products us…" at bounding box center [815, 283] width 274 height 76
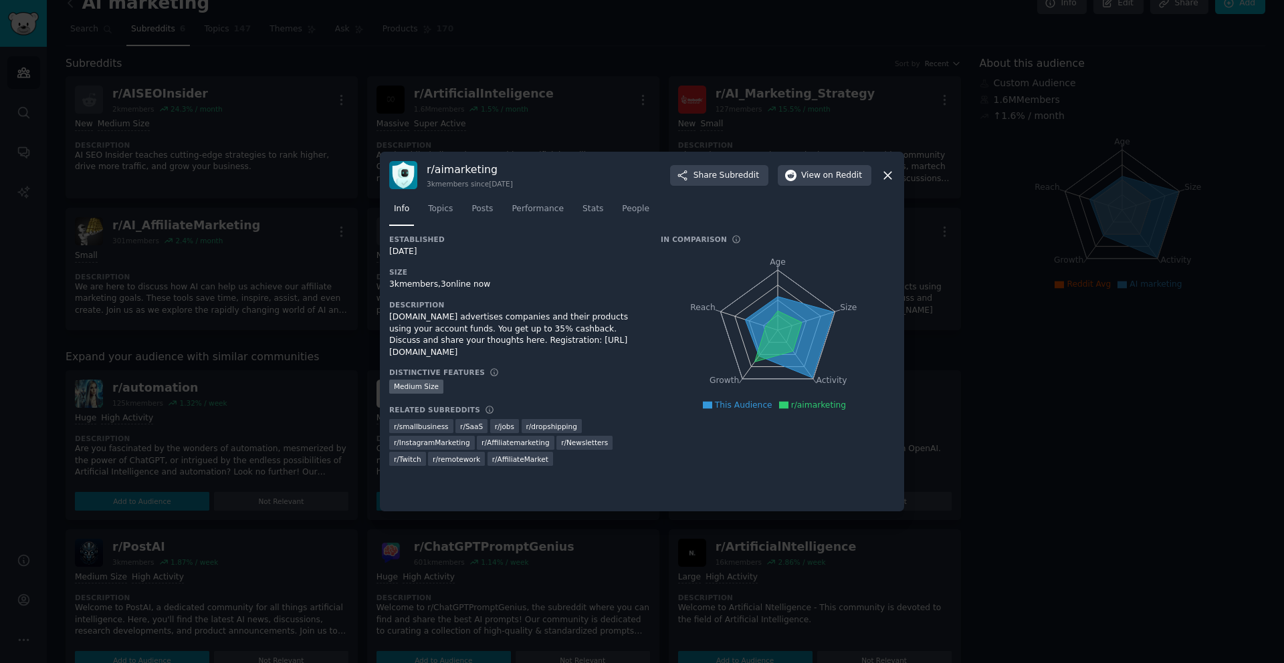
click at [888, 179] on icon at bounding box center [888, 176] width 14 height 14
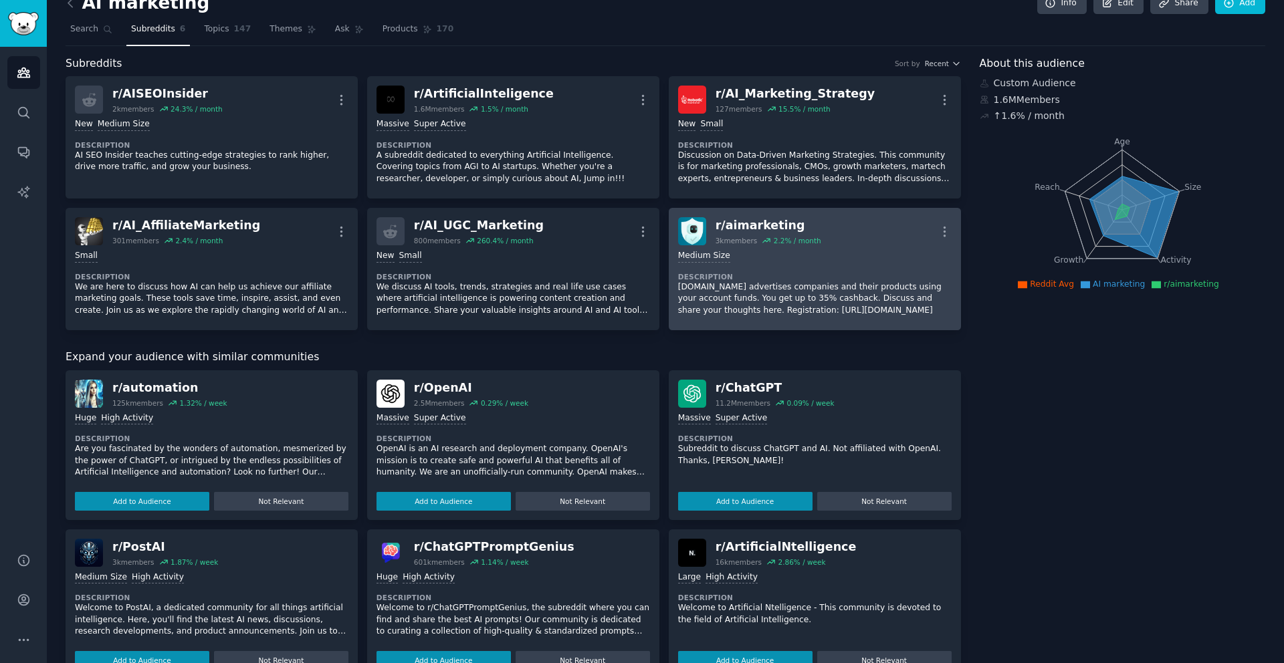
click at [772, 221] on div "r/ aimarketing" at bounding box center [769, 225] width 106 height 17
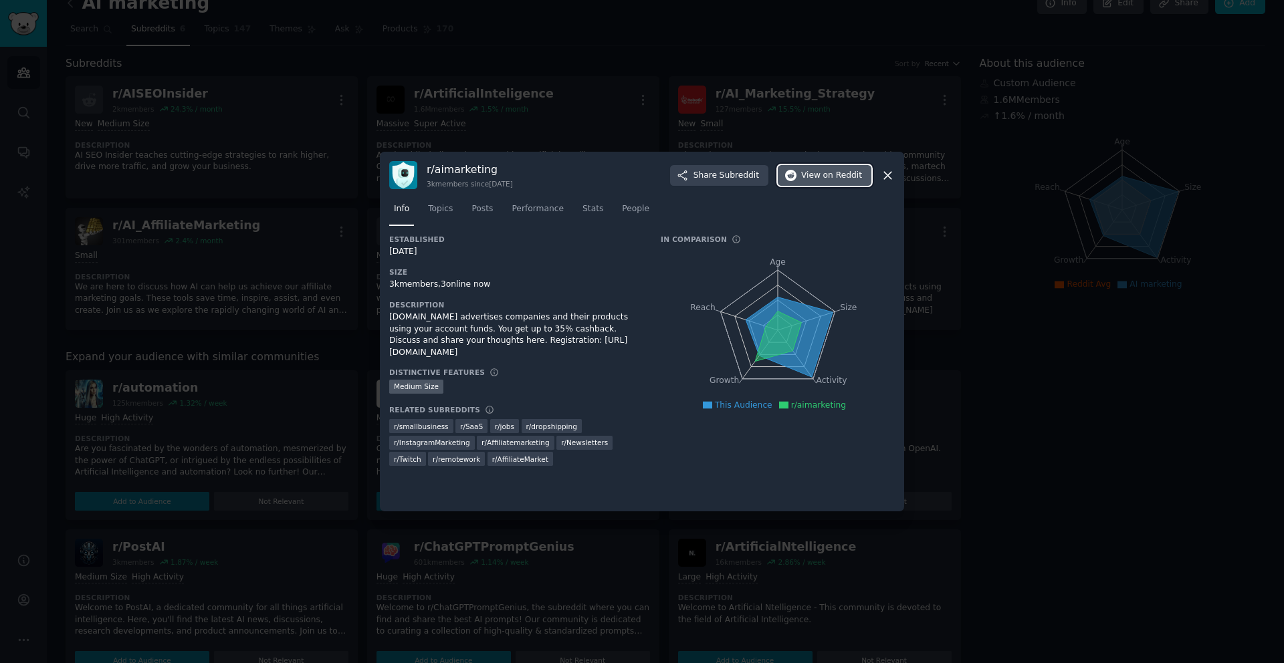
click at [847, 180] on span "on Reddit" at bounding box center [842, 176] width 39 height 12
click at [893, 177] on icon at bounding box center [888, 176] width 14 height 14
